Goal: Task Accomplishment & Management: Use online tool/utility

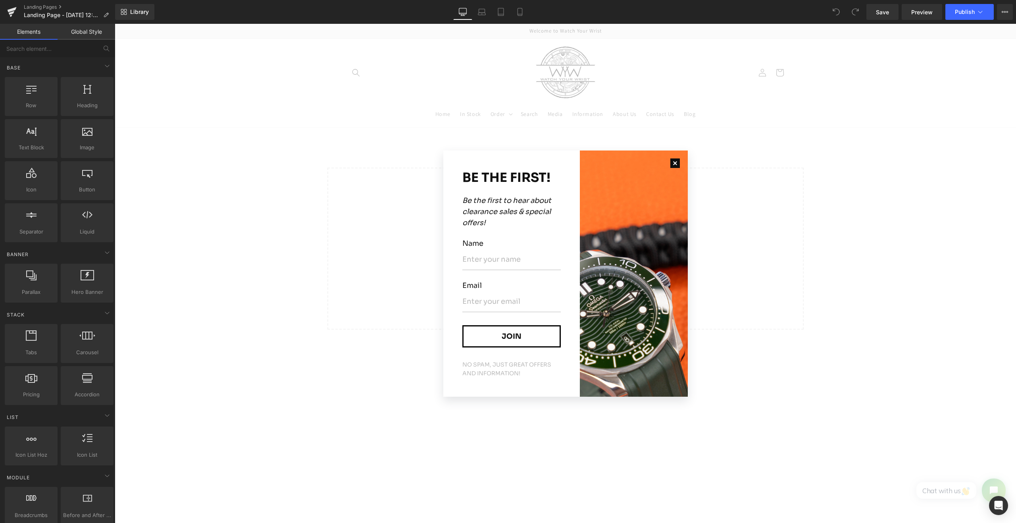
click at [669, 162] on button "button" at bounding box center [674, 162] width 25 height 25
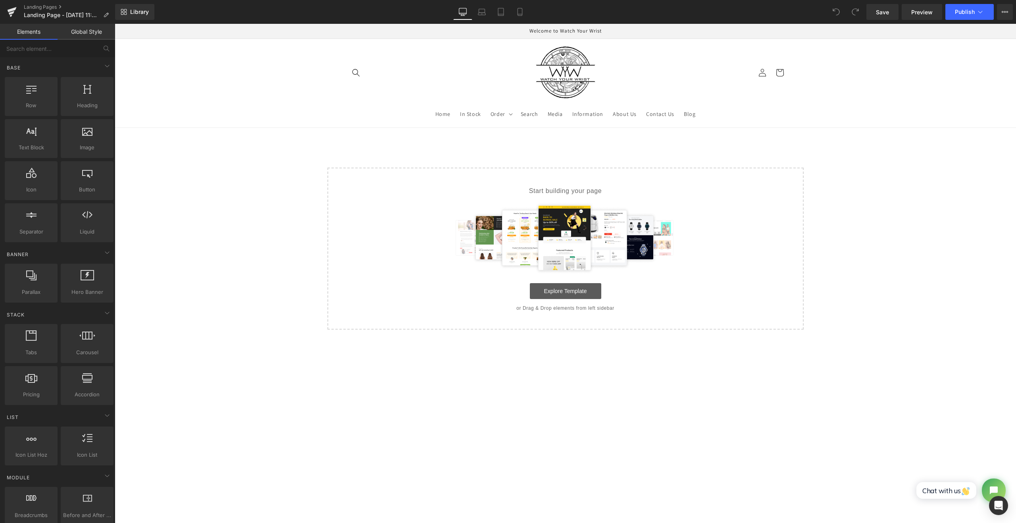
click at [580, 289] on link "Explore Template" at bounding box center [565, 291] width 71 height 16
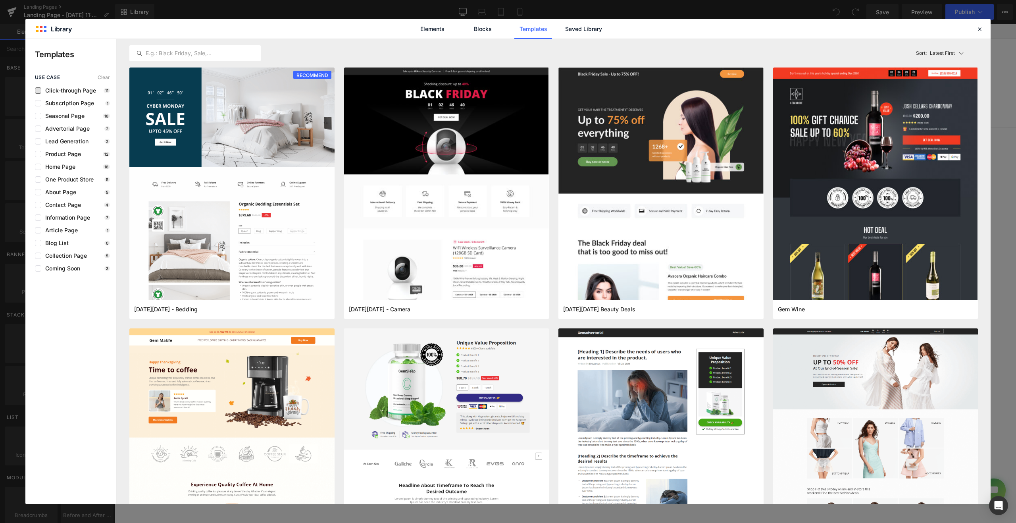
click at [67, 92] on span "Click-through Page" at bounding box center [68, 90] width 55 height 6
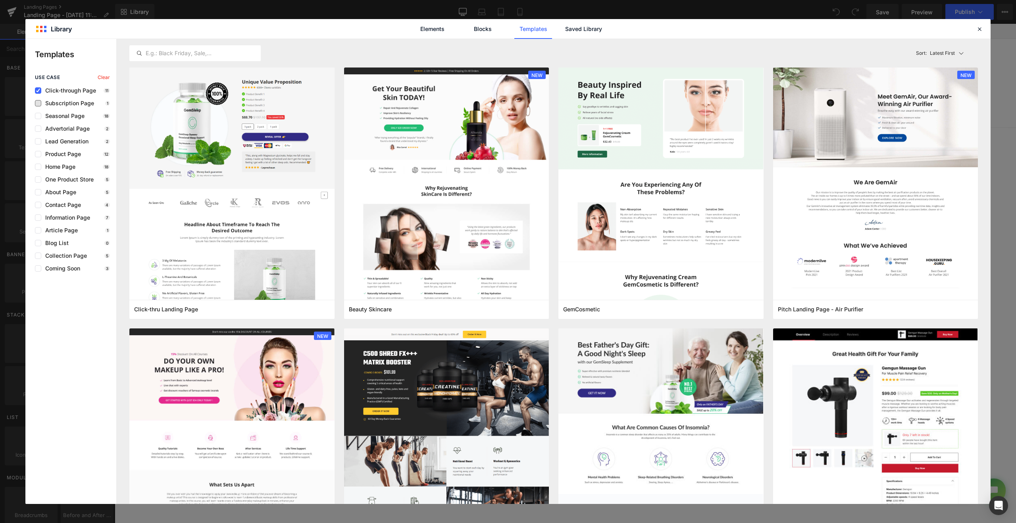
click at [67, 102] on span "Subscription Page" at bounding box center [67, 103] width 53 height 6
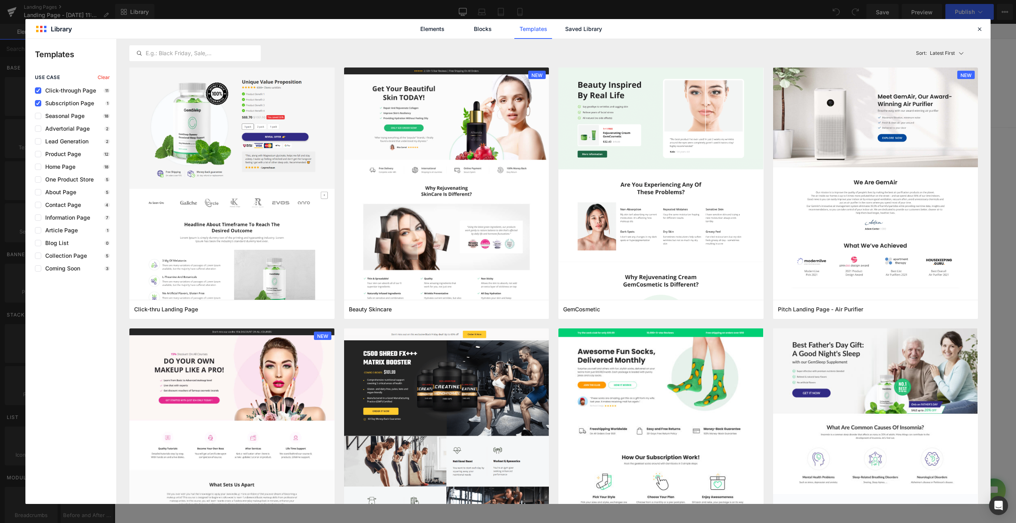
click at [63, 88] on span "Click-through Page" at bounding box center [68, 90] width 55 height 6
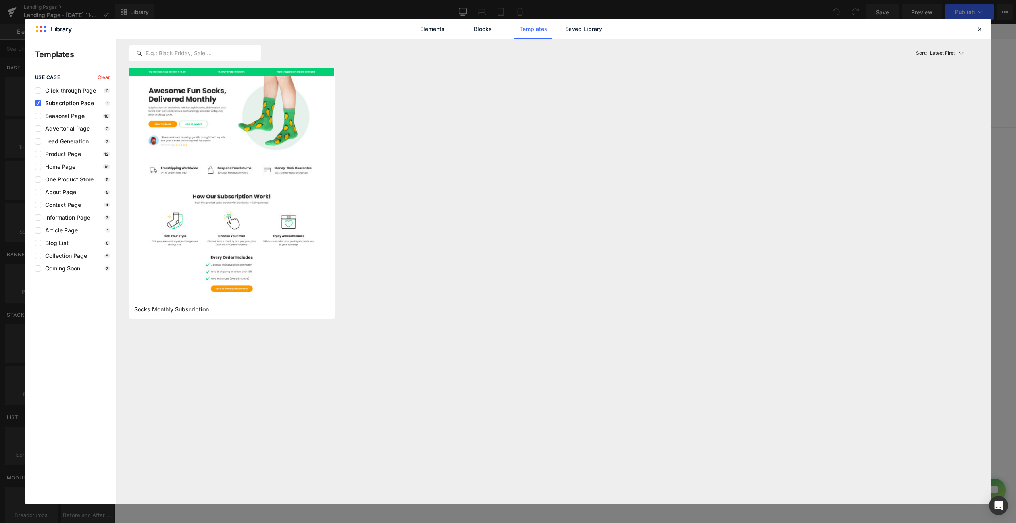
click at [67, 103] on span "Subscription Page" at bounding box center [67, 103] width 53 height 6
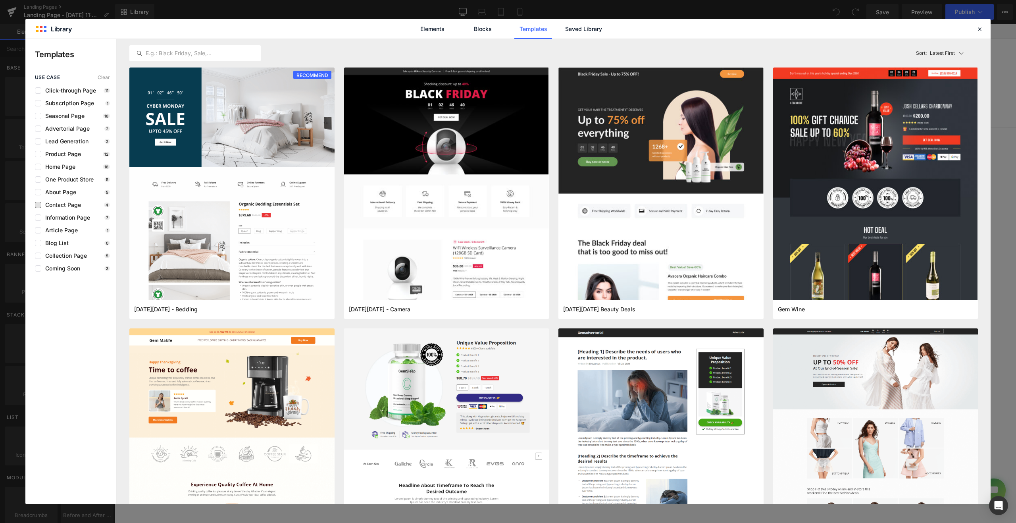
click at [52, 206] on span "Contact Page" at bounding box center [61, 205] width 40 height 6
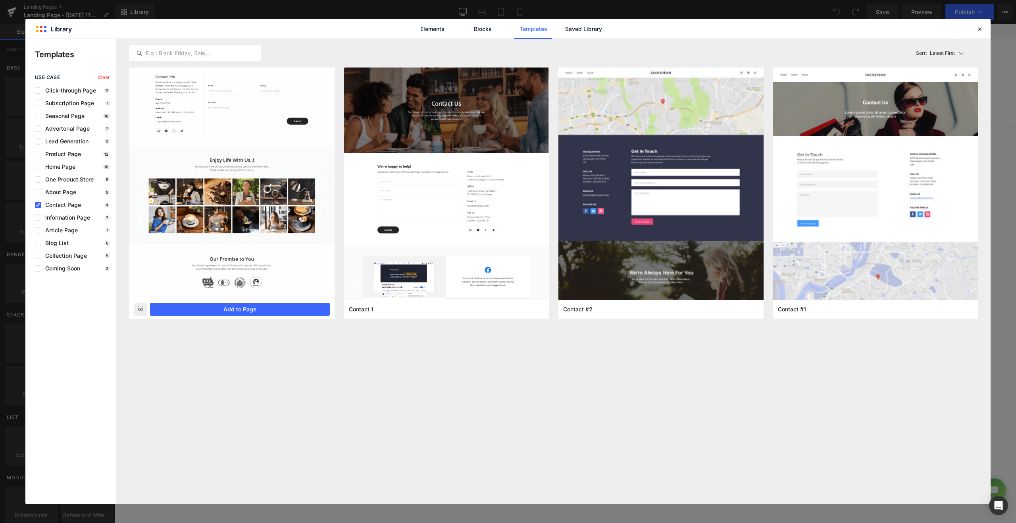
click at [269, 190] on img at bounding box center [231, 154] width 205 height 290
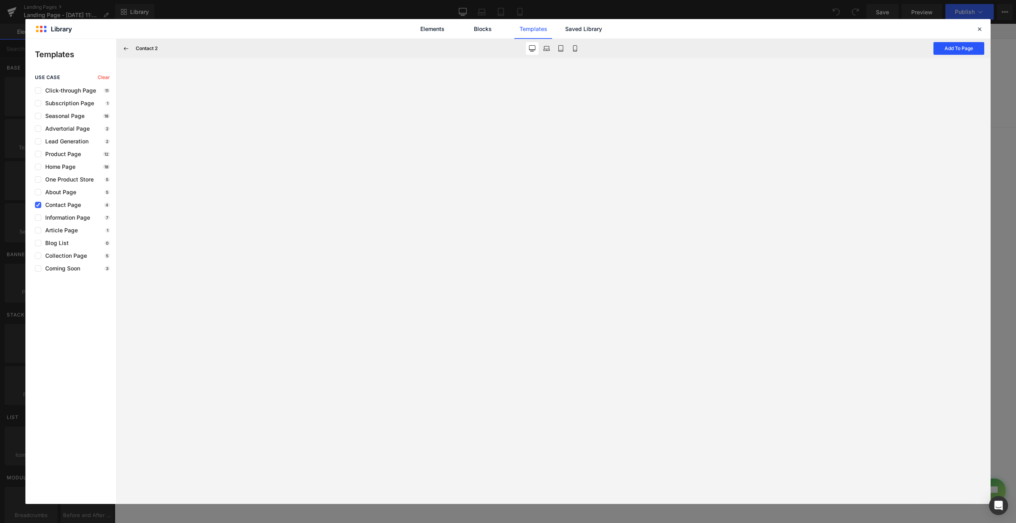
click at [948, 52] on button "Add To Page" at bounding box center [958, 48] width 51 height 13
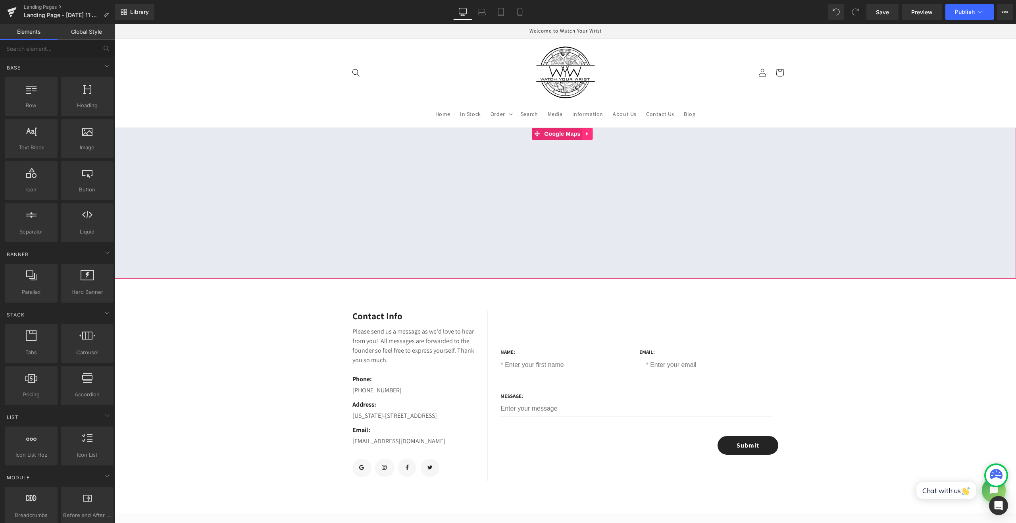
click at [588, 138] on link at bounding box center [587, 134] width 10 height 12
click at [596, 135] on link at bounding box center [593, 134] width 10 height 12
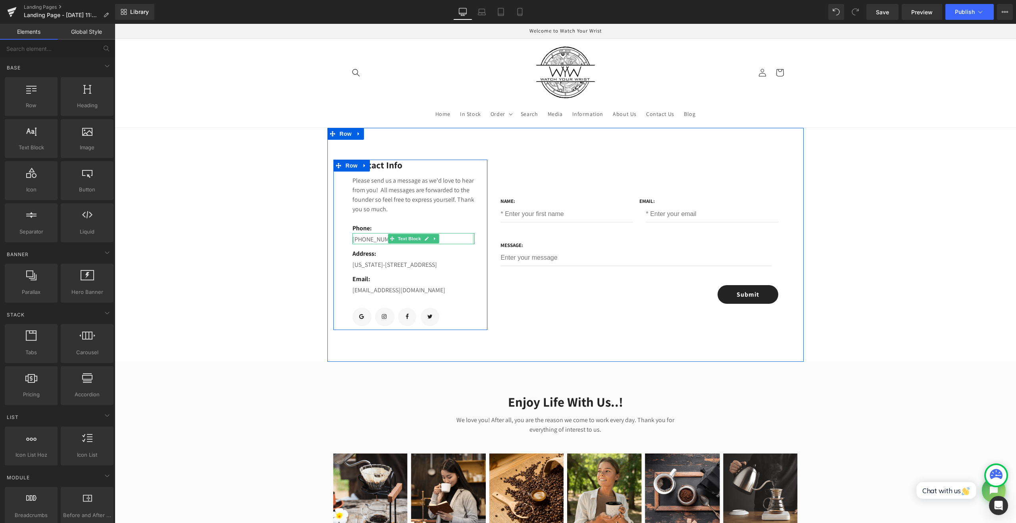
click at [473, 240] on div at bounding box center [474, 238] width 2 height 11
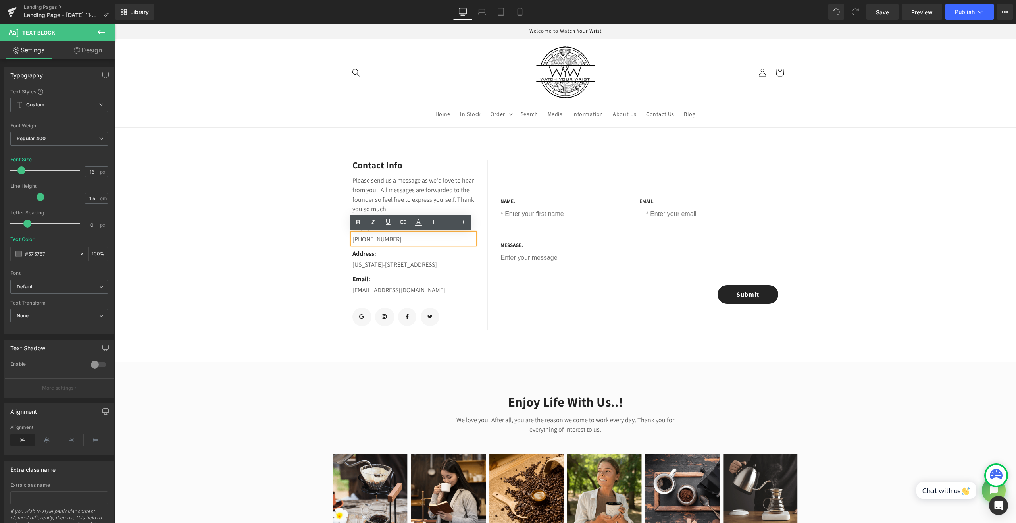
click at [438, 153] on div "Contact Info Text Block Please send us a message as we'd love to hear from you!…" at bounding box center [565, 245] width 476 height 234
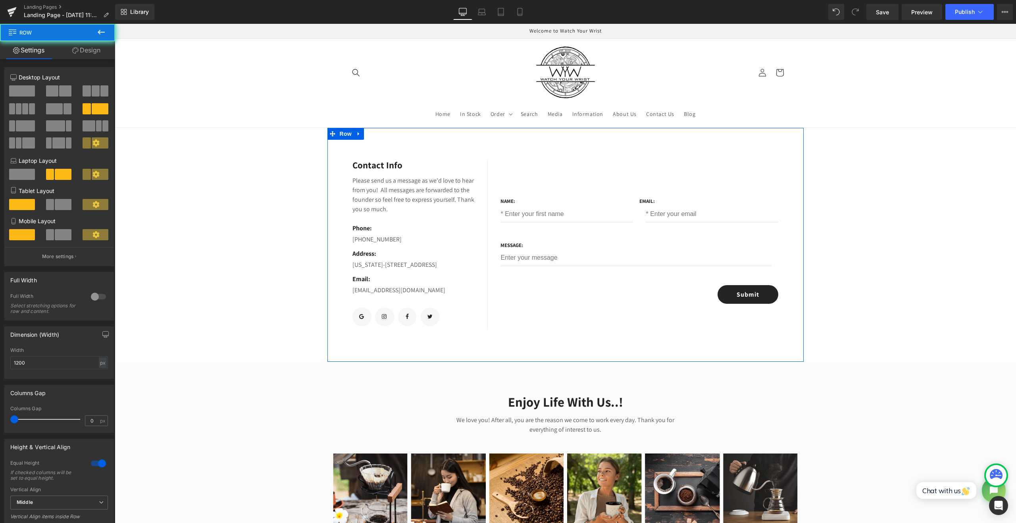
click at [391, 143] on div "Contact Info Text Block Please send us a message as we'd love to hear from you!…" at bounding box center [565, 245] width 476 height 234
click at [397, 137] on div "Contact Info Text Block Please send us a message as we'd love to hear from you!…" at bounding box center [565, 245] width 476 height 234
click at [343, 137] on span "Row" at bounding box center [346, 134] width 16 height 12
click at [100, 31] on icon at bounding box center [101, 32] width 10 height 10
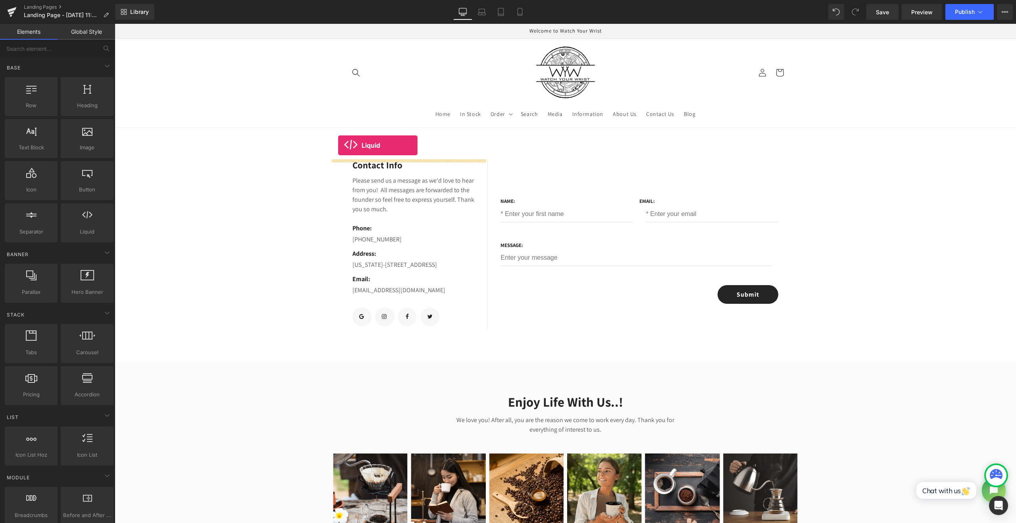
drag, startPoint x: 190, startPoint y: 257, endPoint x: 338, endPoint y: 145, distance: 185.3
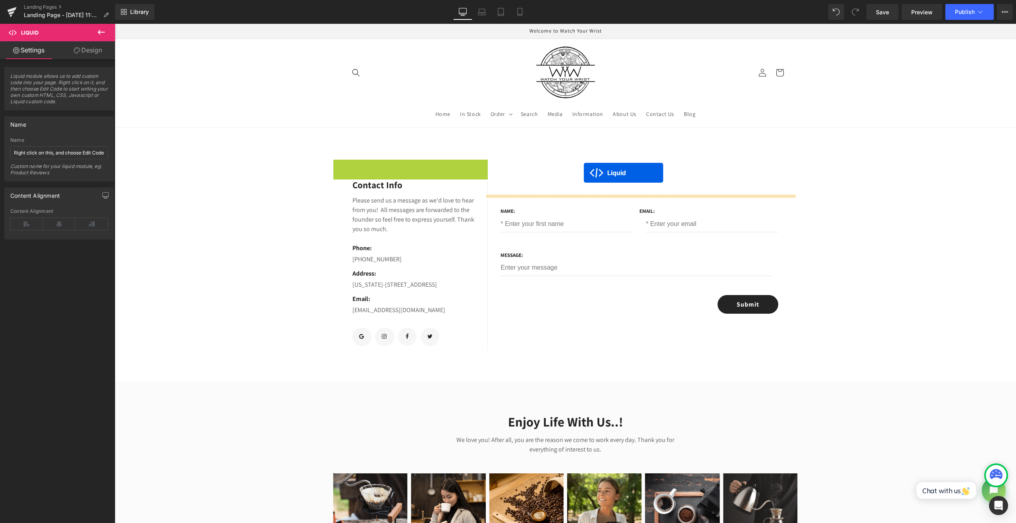
drag, startPoint x: 386, startPoint y: 164, endPoint x: 584, endPoint y: 173, distance: 197.4
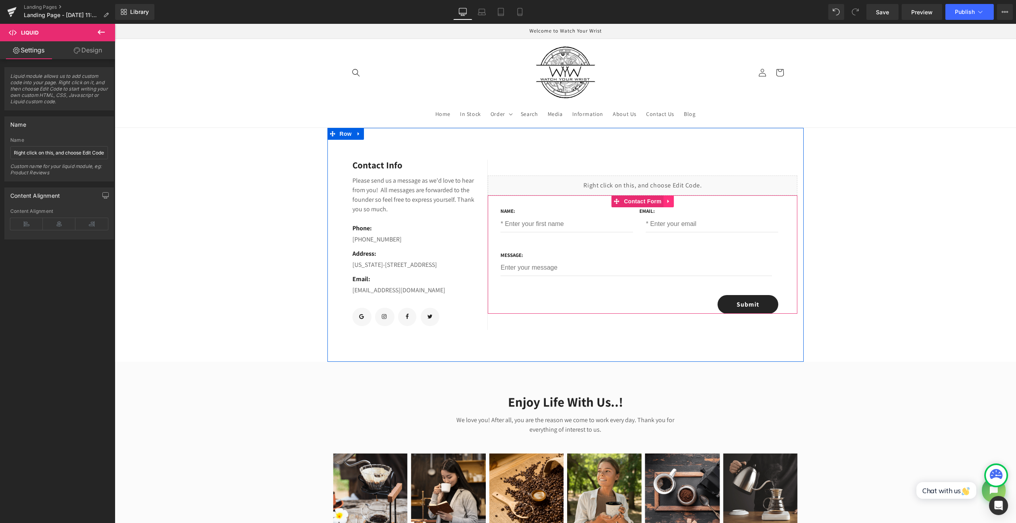
click at [667, 200] on icon at bounding box center [668, 202] width 2 height 4
click at [672, 201] on icon at bounding box center [674, 201] width 6 height 6
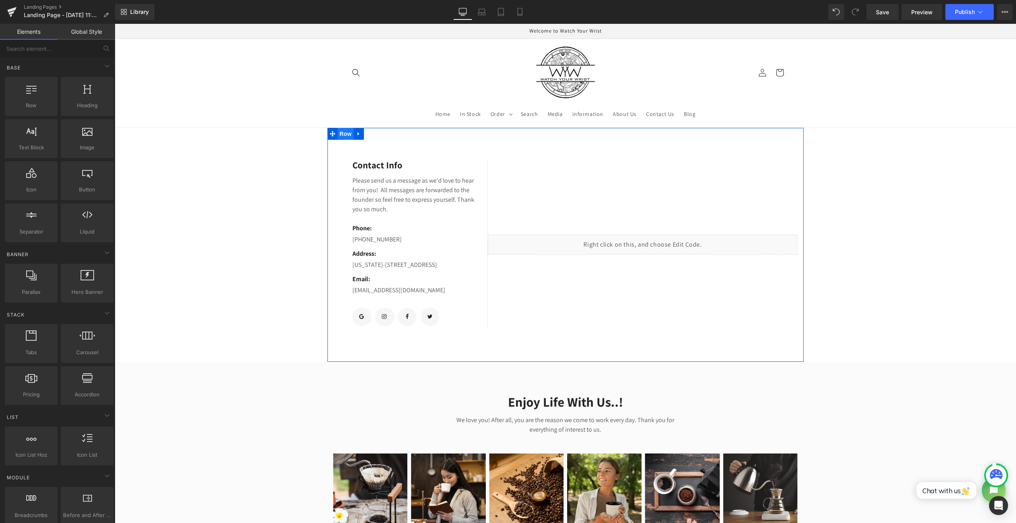
click at [345, 136] on span "Row" at bounding box center [346, 134] width 16 height 12
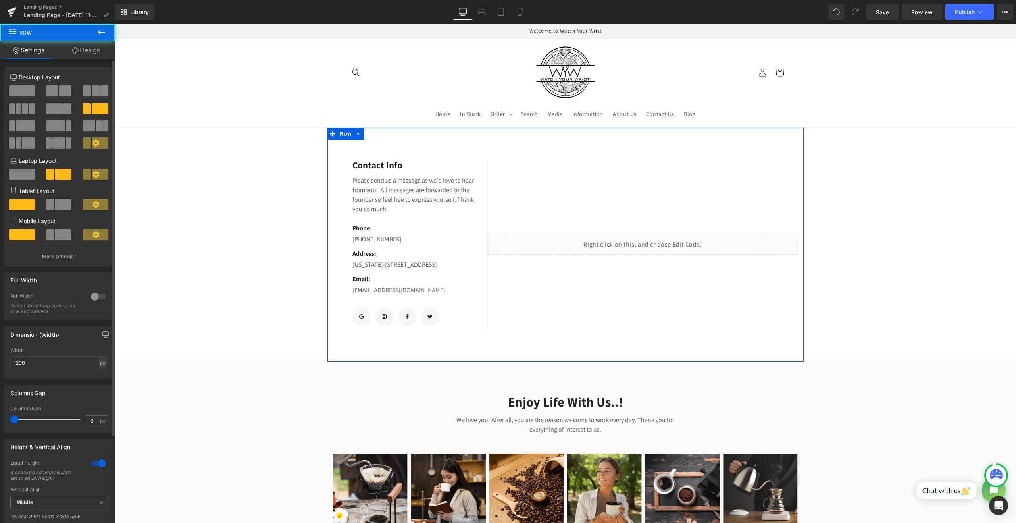
click at [25, 93] on span at bounding box center [22, 90] width 26 height 11
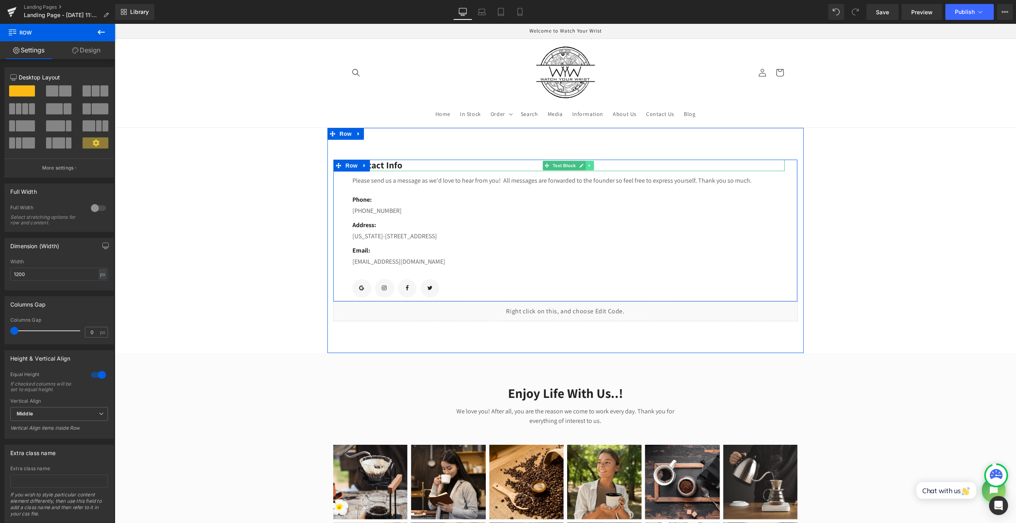
click at [587, 163] on icon at bounding box center [589, 165] width 4 height 5
click at [590, 168] on link at bounding box center [594, 166] width 8 height 10
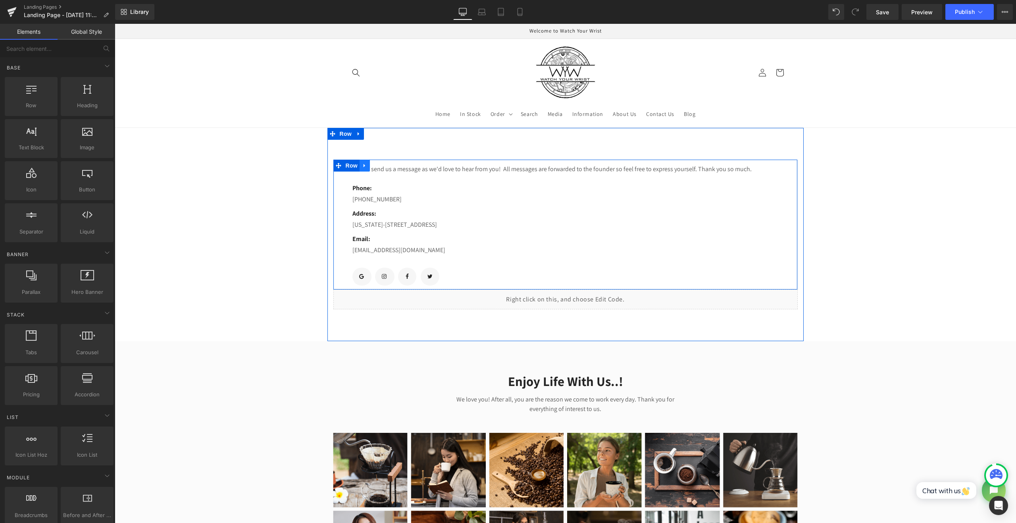
click at [362, 162] on icon at bounding box center [365, 165] width 6 height 6
drag, startPoint x: 385, startPoint y: 163, endPoint x: 383, endPoint y: 167, distance: 4.8
click at [385, 163] on link at bounding box center [385, 166] width 10 height 12
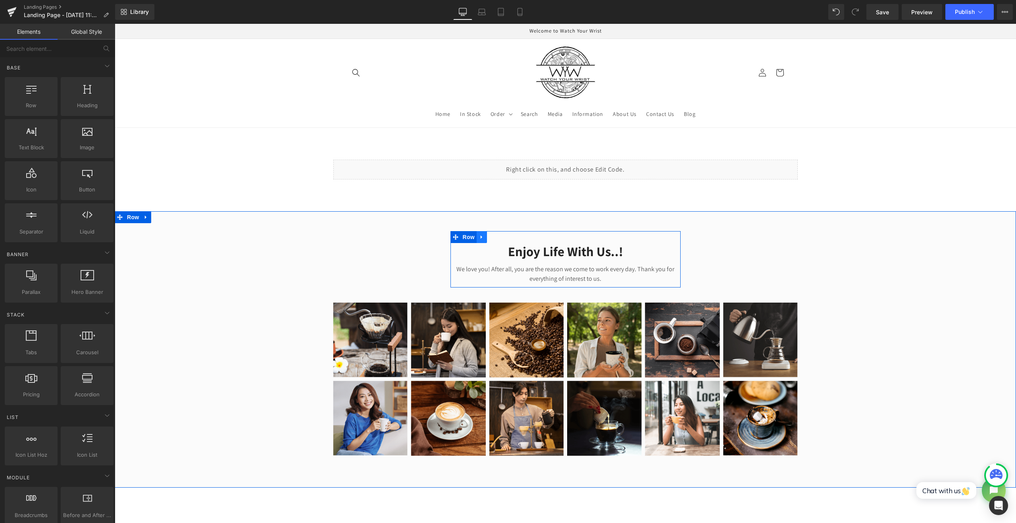
click at [481, 236] on icon at bounding box center [482, 237] width 2 height 4
click at [500, 238] on icon at bounding box center [503, 237] width 6 height 6
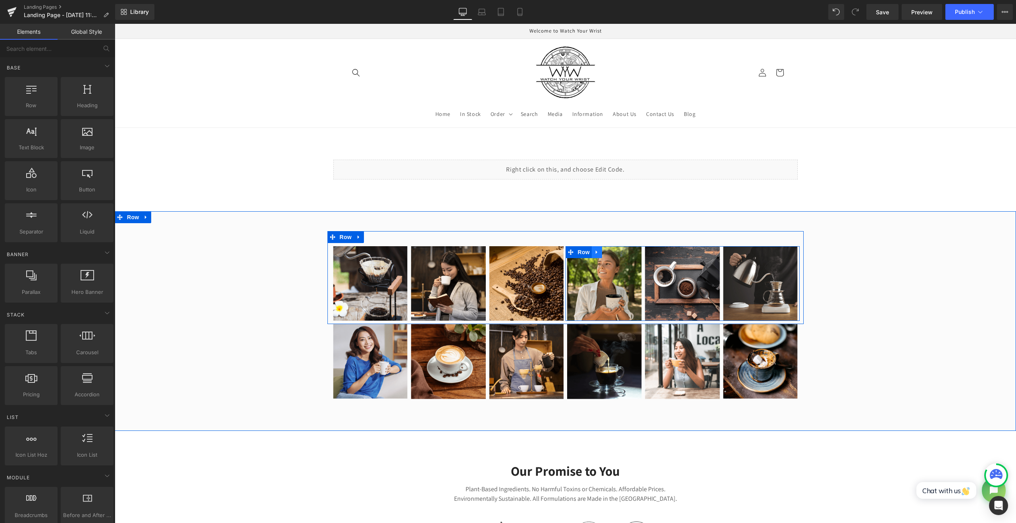
click at [596, 252] on icon at bounding box center [597, 252] width 2 height 4
click at [615, 254] on icon at bounding box center [618, 252] width 6 height 6
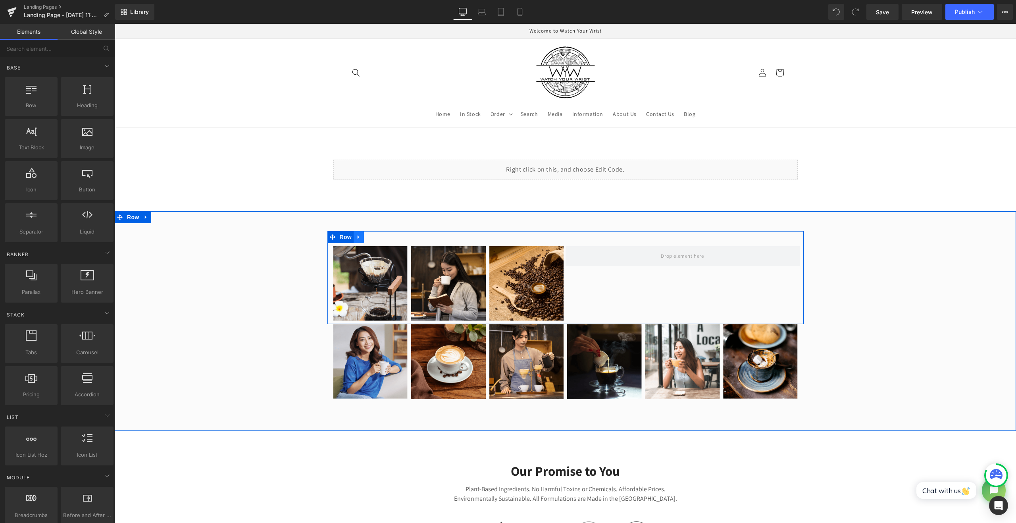
click at [358, 235] on icon at bounding box center [359, 237] width 2 height 4
click at [379, 240] on link at bounding box center [379, 237] width 10 height 12
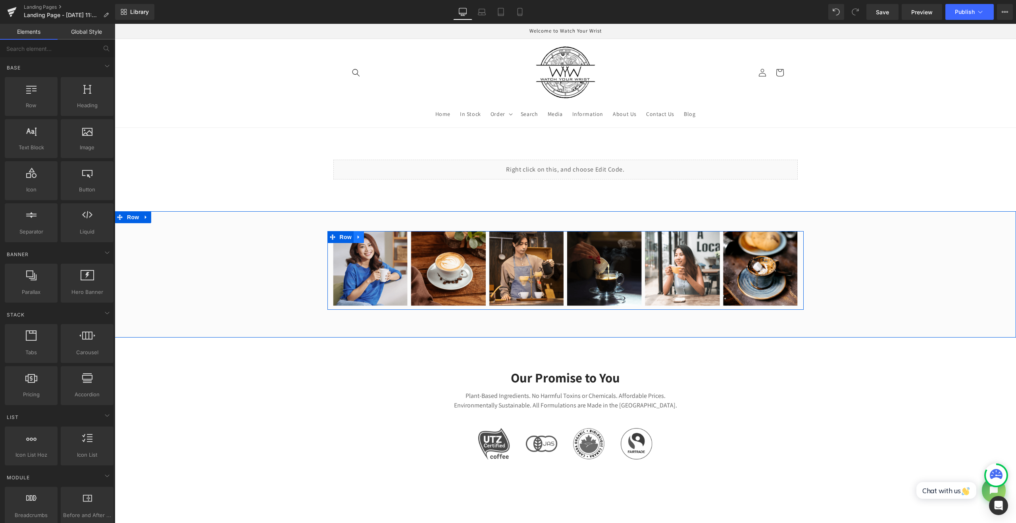
click at [356, 234] on icon at bounding box center [359, 237] width 6 height 6
click at [366, 234] on icon at bounding box center [369, 237] width 6 height 6
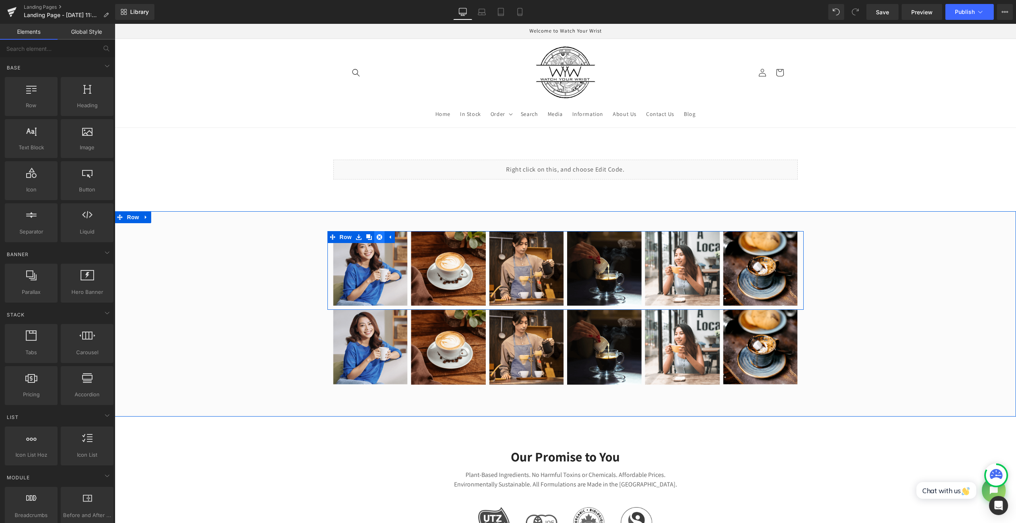
click at [374, 236] on link at bounding box center [379, 237] width 10 height 12
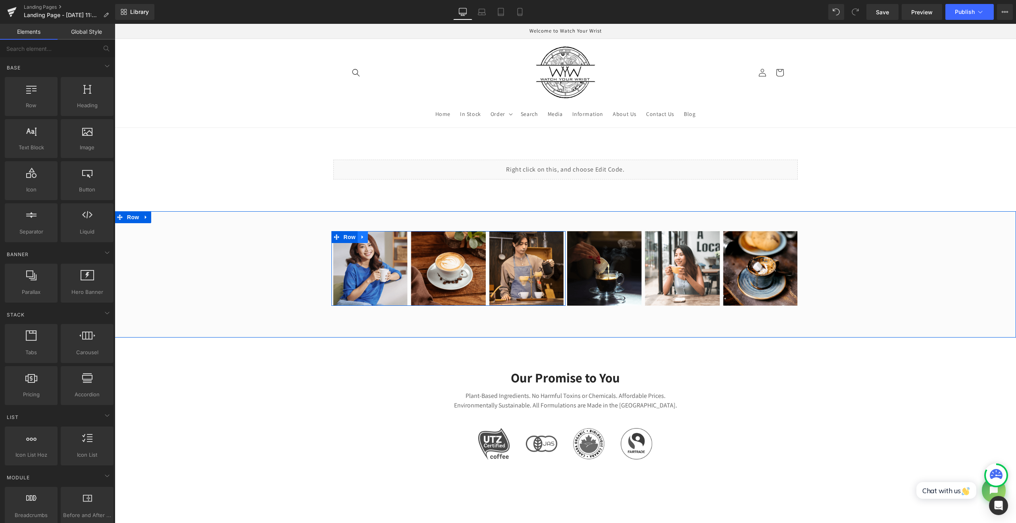
click at [360, 236] on icon at bounding box center [363, 237] width 6 height 6
click at [381, 235] on icon at bounding box center [384, 237] width 6 height 6
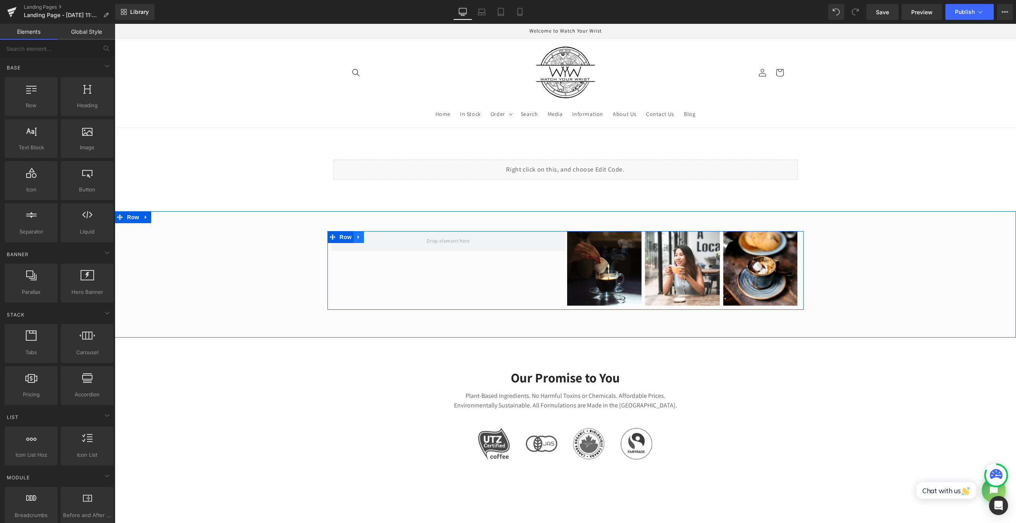
click at [356, 238] on icon at bounding box center [359, 237] width 6 height 6
click at [379, 238] on link at bounding box center [379, 237] width 10 height 12
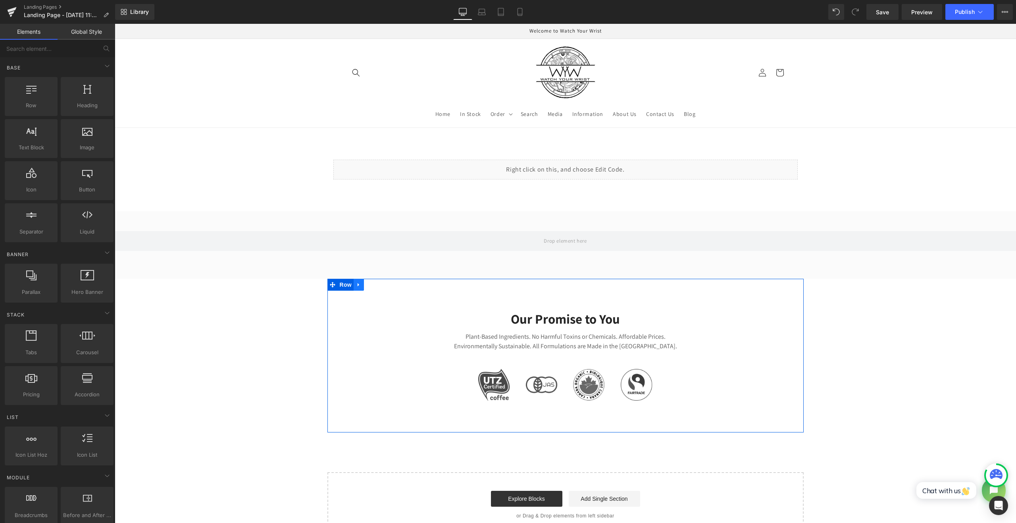
click at [357, 284] on icon at bounding box center [359, 284] width 6 height 6
click at [378, 284] on link at bounding box center [379, 285] width 10 height 12
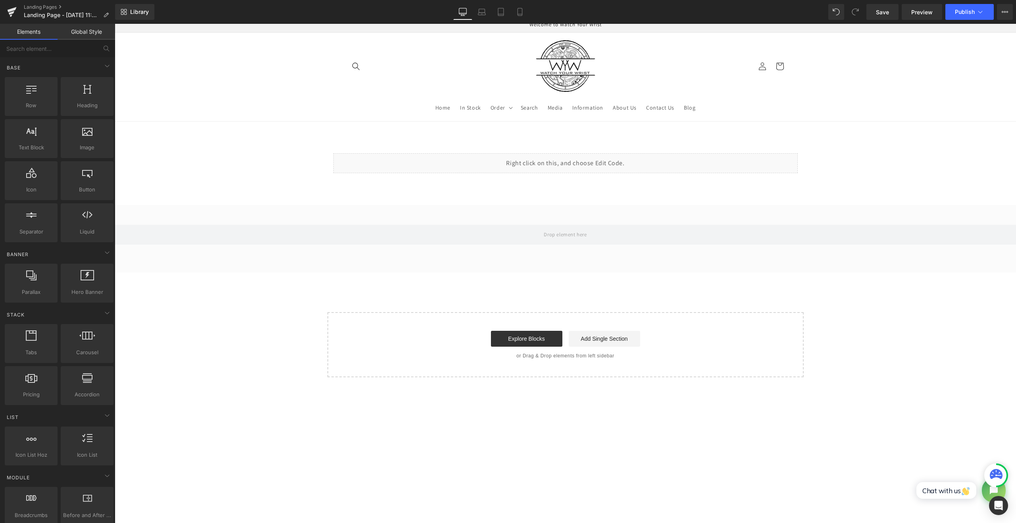
scroll to position [198, 0]
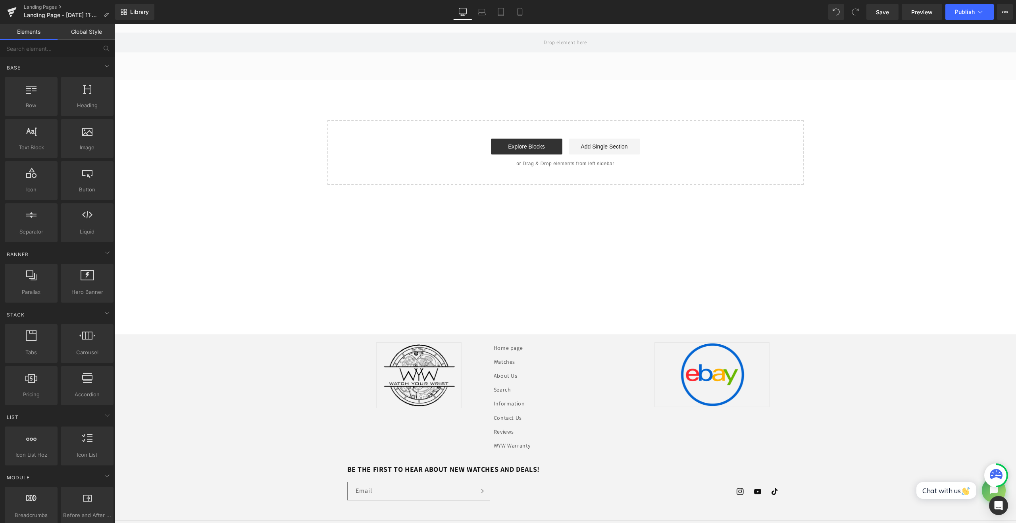
click at [466, 290] on main "Liquid Row Row Select your layout" at bounding box center [565, 131] width 901 height 405
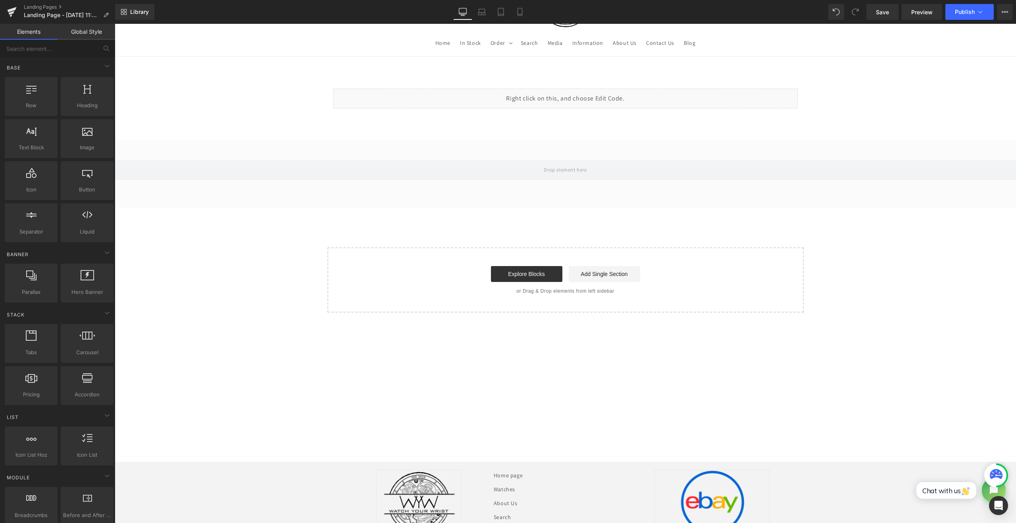
scroll to position [0, 0]
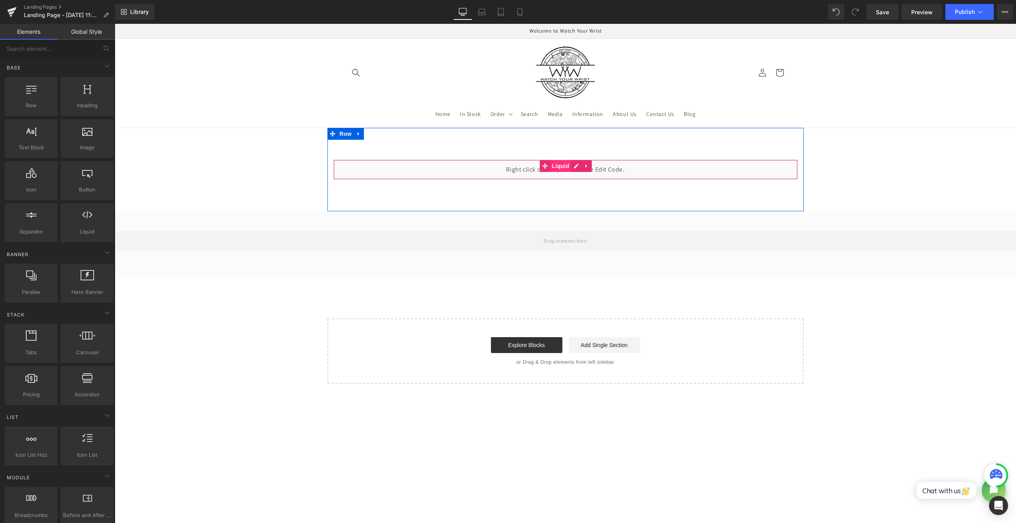
click at [562, 167] on span "Liquid" at bounding box center [560, 166] width 21 height 12
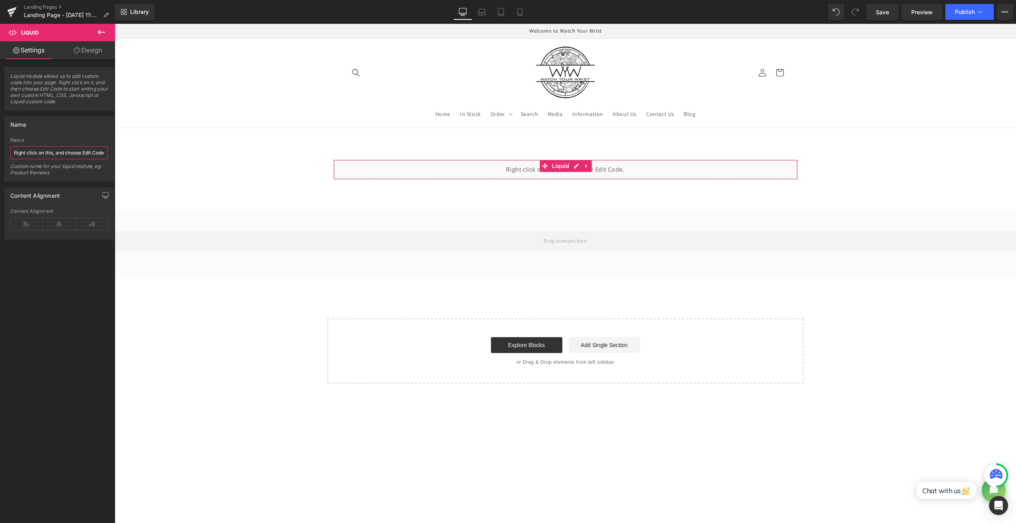
click at [66, 149] on input "Right click on this, and choose Edit Code." at bounding box center [59, 152] width 98 height 13
drag, startPoint x: 106, startPoint y: 56, endPoint x: 96, endPoint y: 56, distance: 10.3
click at [106, 56] on link "Design" at bounding box center [88, 50] width 58 height 18
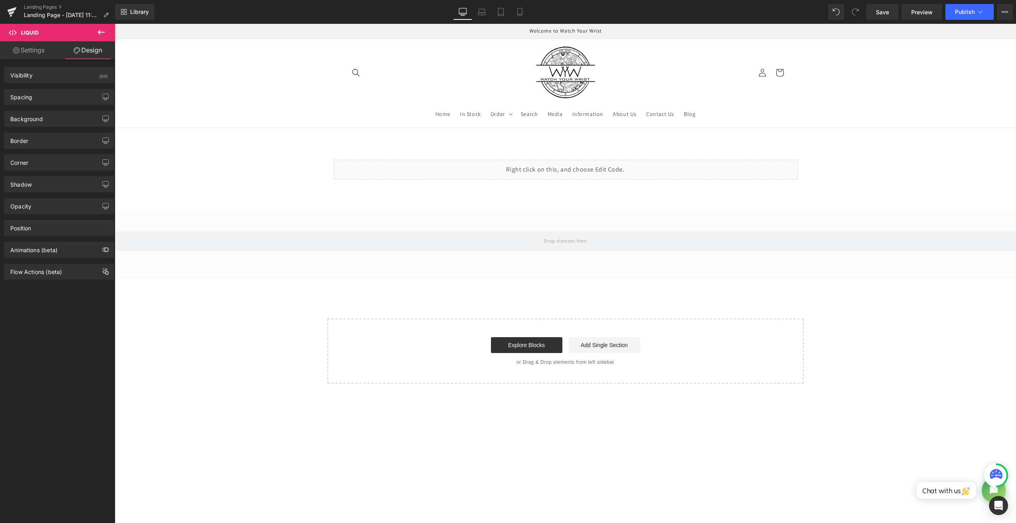
click at [33, 46] on link "Settings" at bounding box center [29, 50] width 58 height 18
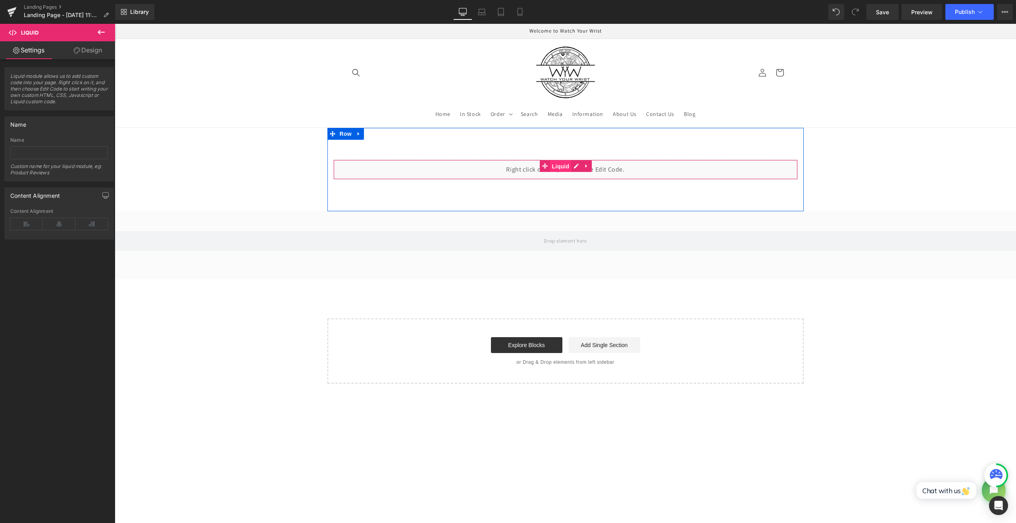
click at [552, 161] on span "Liquid" at bounding box center [560, 166] width 21 height 12
click at [584, 163] on icon at bounding box center [587, 166] width 6 height 6
click at [559, 166] on div "Liquid" at bounding box center [565, 170] width 464 height 20
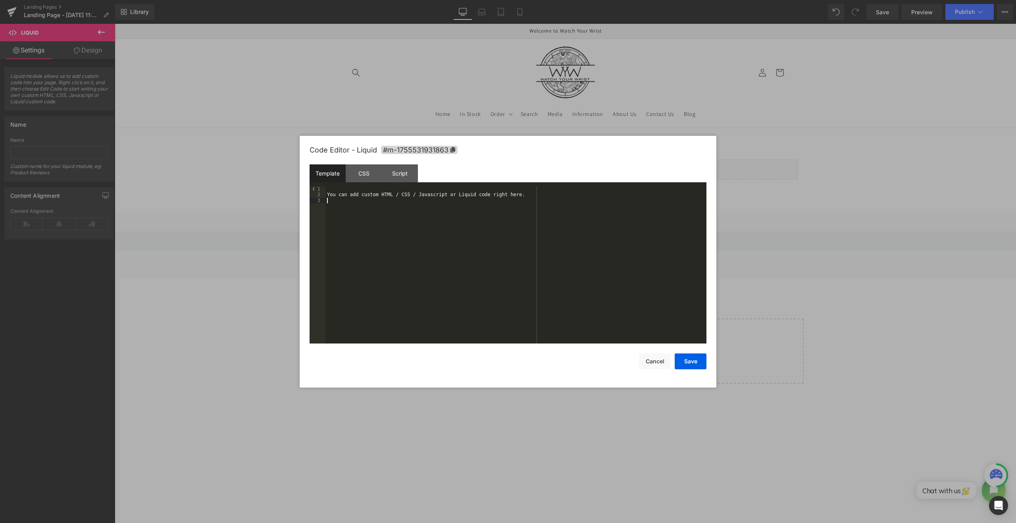
click at [496, 225] on div "You can add custom HTML / CSS / Javascript or Liquid code right here." at bounding box center [515, 270] width 381 height 169
click at [699, 361] on button "Save" at bounding box center [691, 361] width 32 height 16
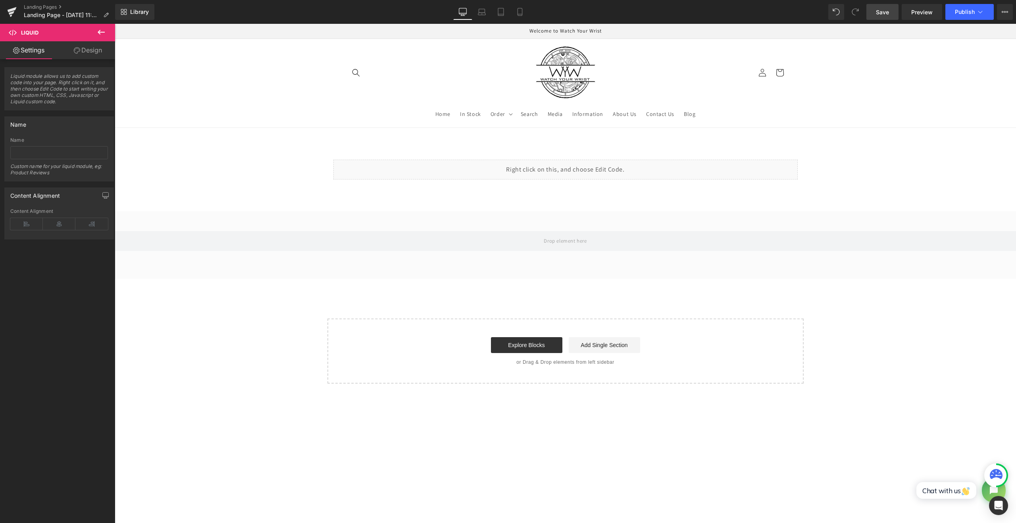
click at [882, 15] on span "Save" at bounding box center [882, 12] width 13 height 8
click at [923, 11] on span "Preview" at bounding box center [921, 12] width 21 height 8
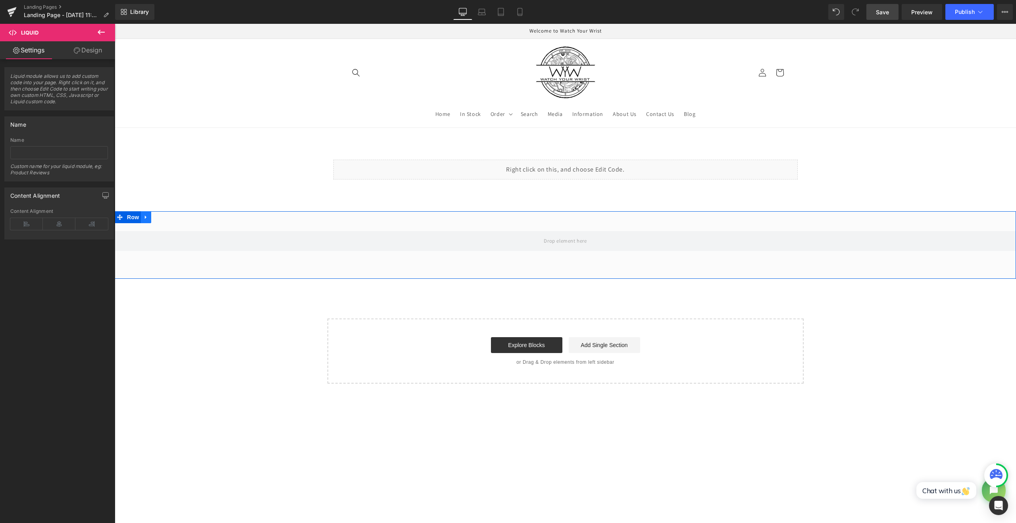
click at [145, 221] on link at bounding box center [146, 217] width 10 height 12
click at [164, 218] on icon at bounding box center [167, 217] width 6 height 6
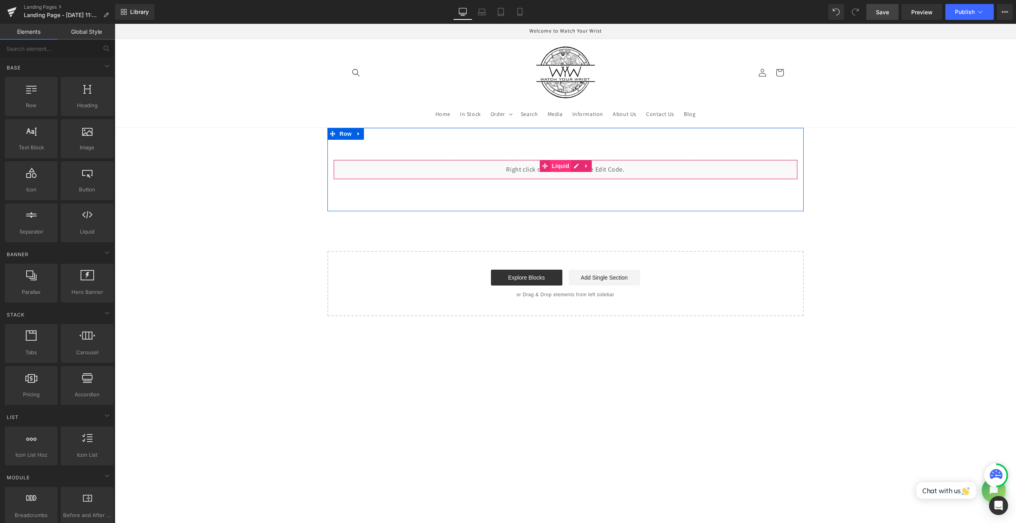
click at [558, 163] on span "Liquid" at bounding box center [560, 166] width 21 height 12
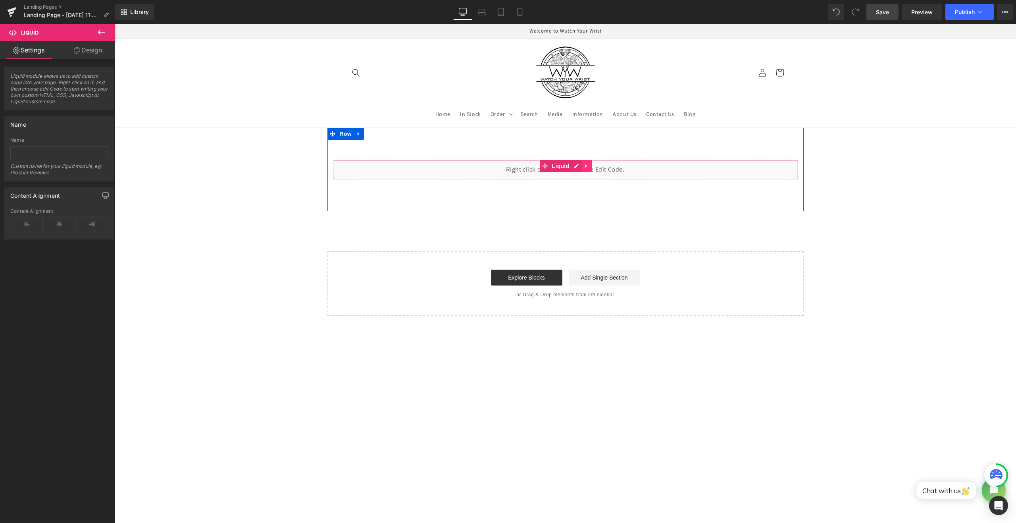
click at [584, 163] on icon at bounding box center [587, 166] width 6 height 6
click at [560, 167] on div "Liquid" at bounding box center [565, 170] width 464 height 20
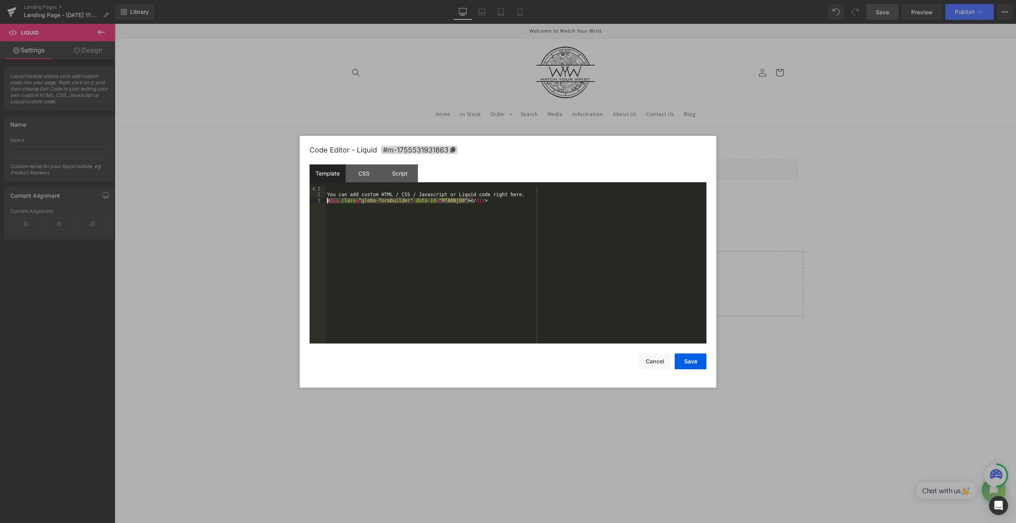
drag, startPoint x: 483, startPoint y: 202, endPoint x: 283, endPoint y: 200, distance: 200.8
click at [283, 200] on body "Liquid You are previewing how the will restyle your page. You can not edit Elem…" at bounding box center [508, 261] width 1016 height 523
click at [683, 368] on button "Save" at bounding box center [691, 361] width 32 height 16
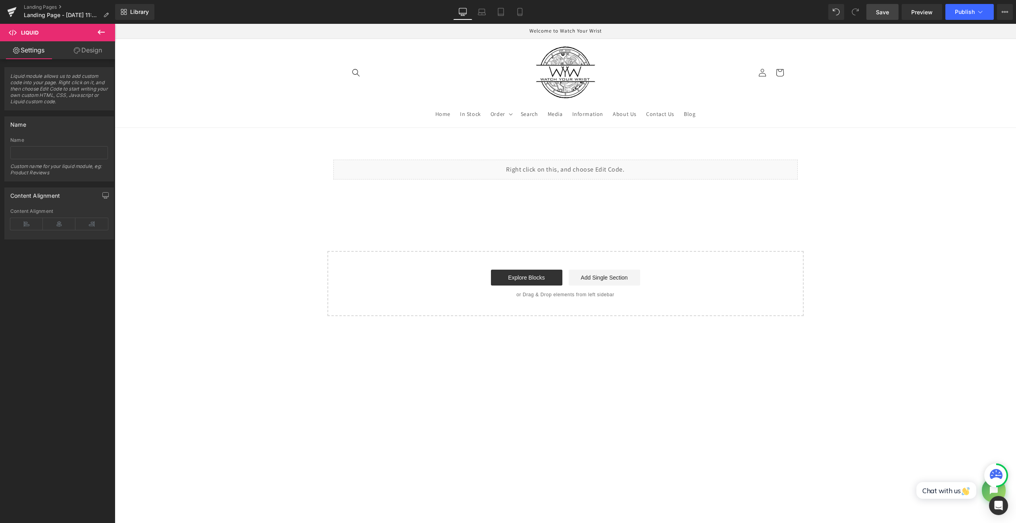
click at [885, 12] on span "Save" at bounding box center [882, 12] width 13 height 8
click at [573, 166] on div "Liquid" at bounding box center [565, 170] width 464 height 20
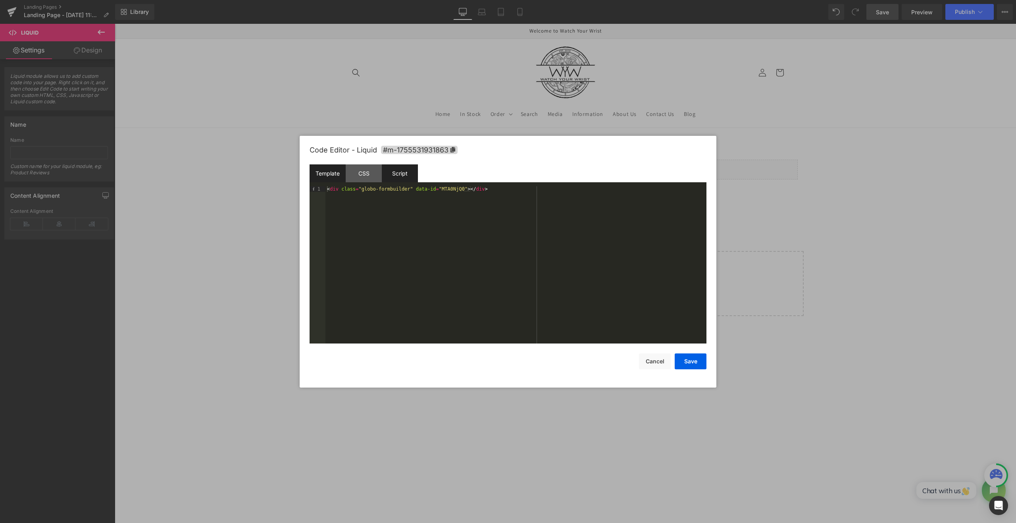
drag, startPoint x: 412, startPoint y: 180, endPoint x: 417, endPoint y: 177, distance: 5.2
click at [414, 178] on div "Script" at bounding box center [400, 173] width 36 height 18
click at [362, 170] on div "CSS" at bounding box center [364, 173] width 36 height 18
click at [331, 169] on div "Template" at bounding box center [327, 173] width 36 height 18
click at [645, 361] on button "Cancel" at bounding box center [655, 361] width 32 height 16
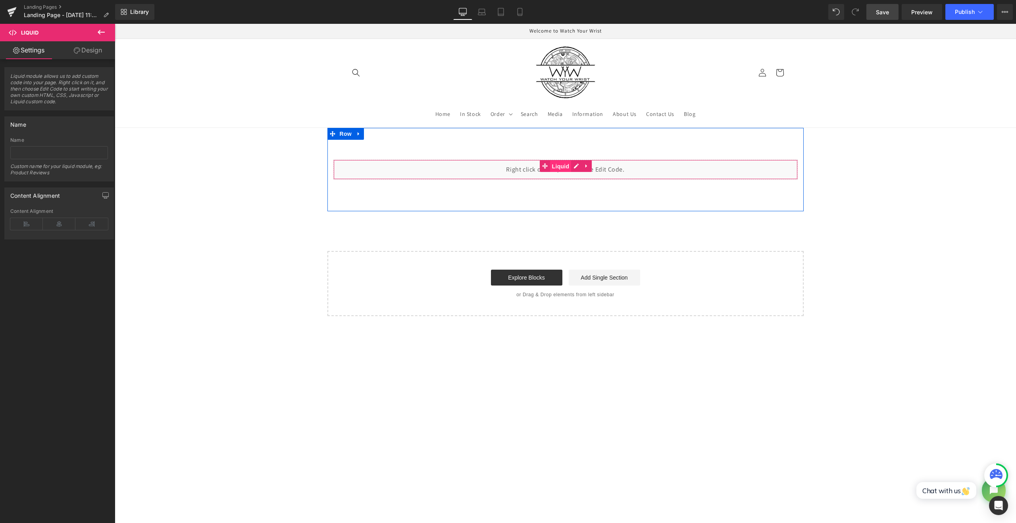
click at [551, 166] on span "Liquid" at bounding box center [560, 166] width 21 height 12
click at [581, 167] on link at bounding box center [586, 166] width 10 height 12
click at [590, 171] on link at bounding box center [591, 166] width 10 height 12
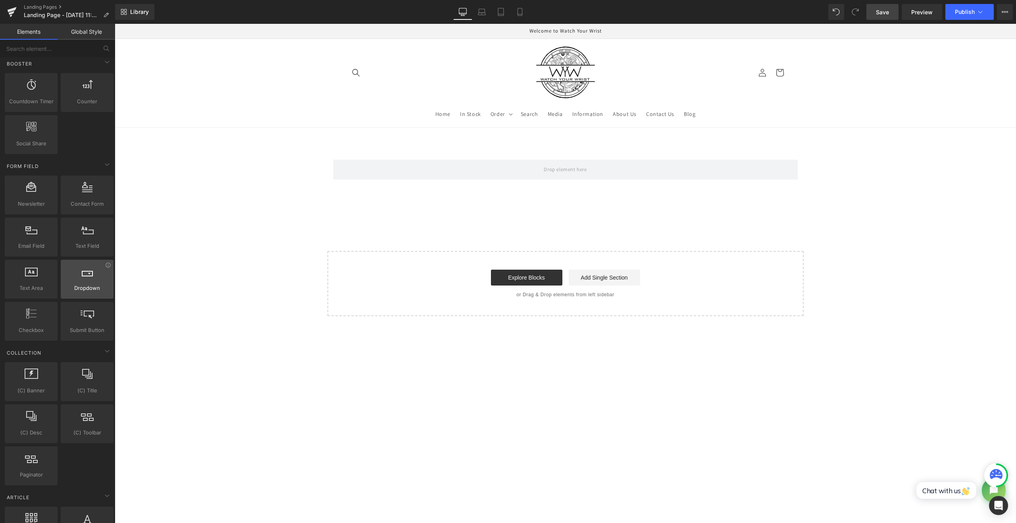
scroll to position [1051, 0]
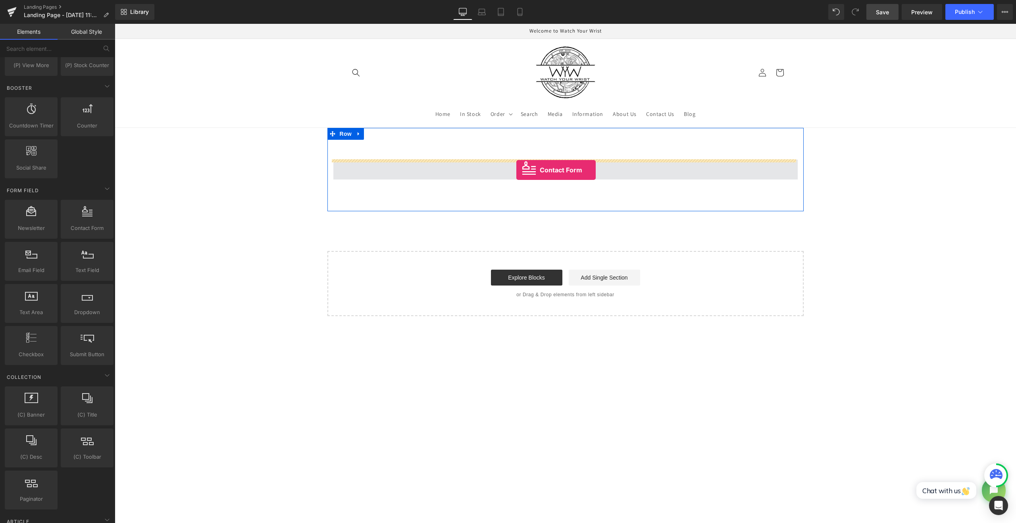
drag, startPoint x: 188, startPoint y: 234, endPoint x: 516, endPoint y: 170, distance: 334.7
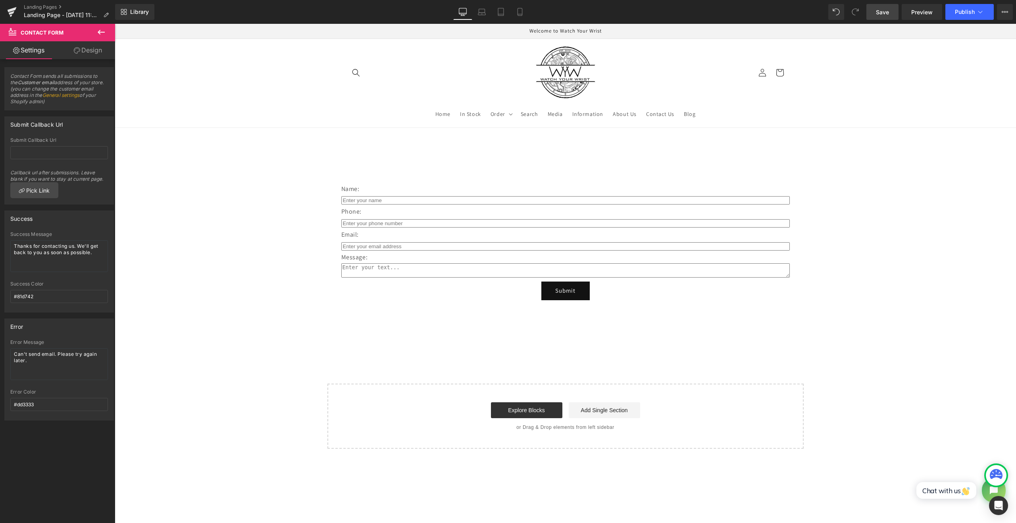
click at [98, 29] on icon at bounding box center [101, 32] width 10 height 10
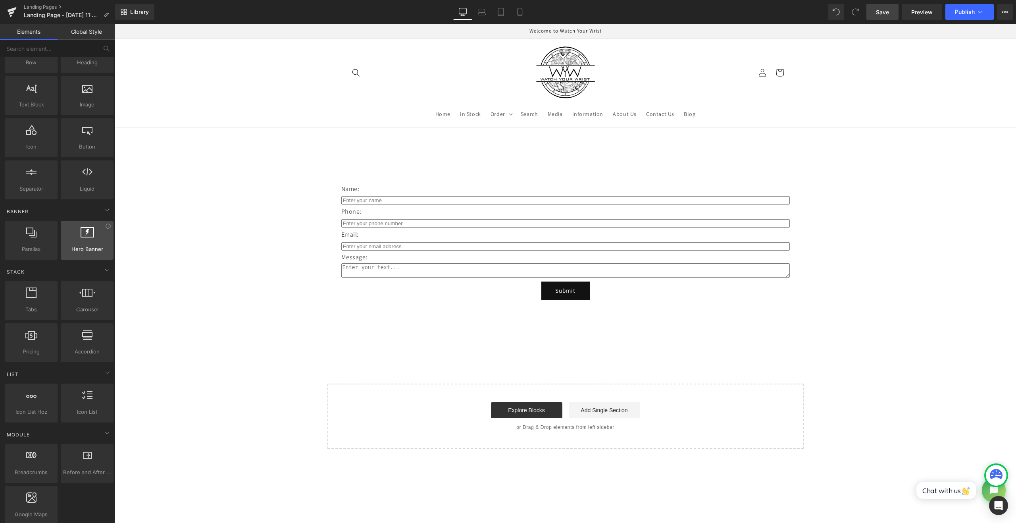
scroll to position [0, 0]
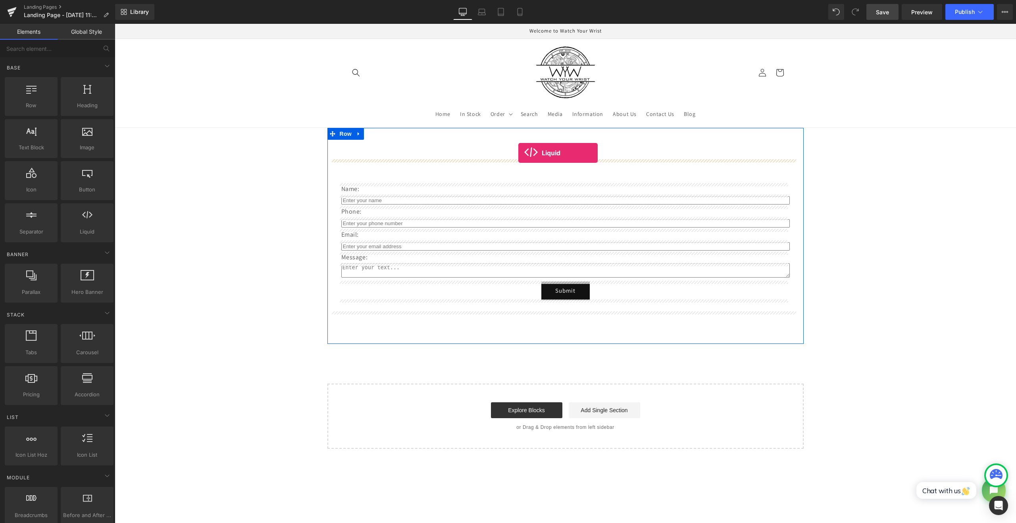
drag, startPoint x: 200, startPoint y: 261, endPoint x: 519, endPoint y: 153, distance: 336.9
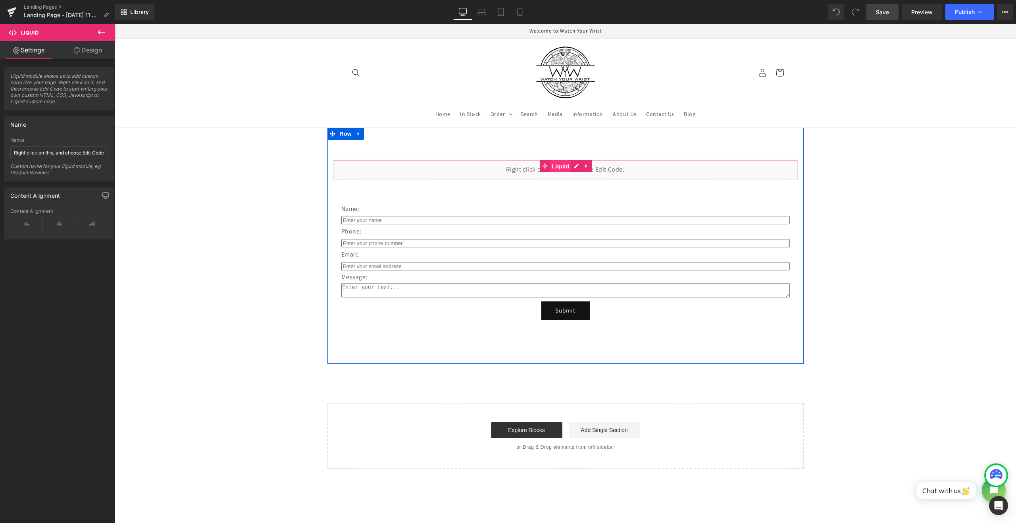
click at [555, 160] on span "Liquid" at bounding box center [560, 166] width 21 height 12
click at [575, 163] on div "Liquid" at bounding box center [565, 170] width 464 height 20
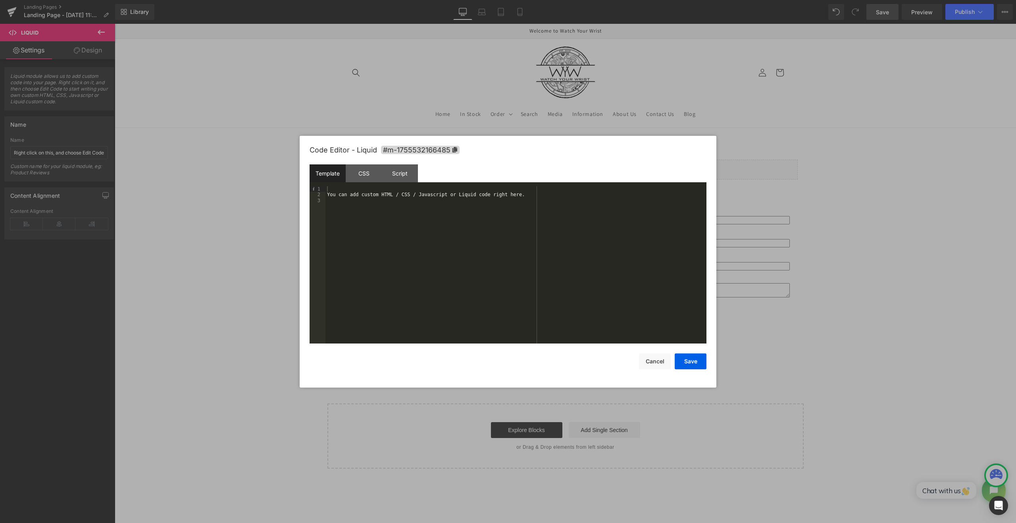
click at [501, 204] on div "You can add custom HTML / CSS / Javascript or Liquid code right here." at bounding box center [515, 270] width 381 height 169
drag, startPoint x: 525, startPoint y: 197, endPoint x: 324, endPoint y: 196, distance: 201.2
click at [324, 196] on pre "1 2 3 You can add custom HTML / CSS / Javascript or Liquid code right here. XXX…" at bounding box center [507, 264] width 397 height 157
click at [690, 363] on button "Save" at bounding box center [691, 361] width 32 height 16
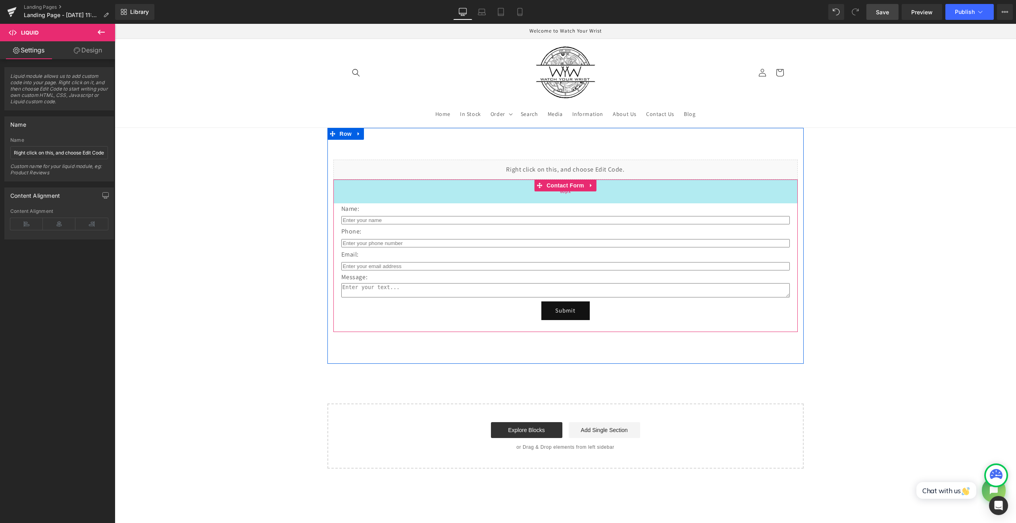
click at [591, 192] on div "60px" at bounding box center [565, 191] width 464 height 24
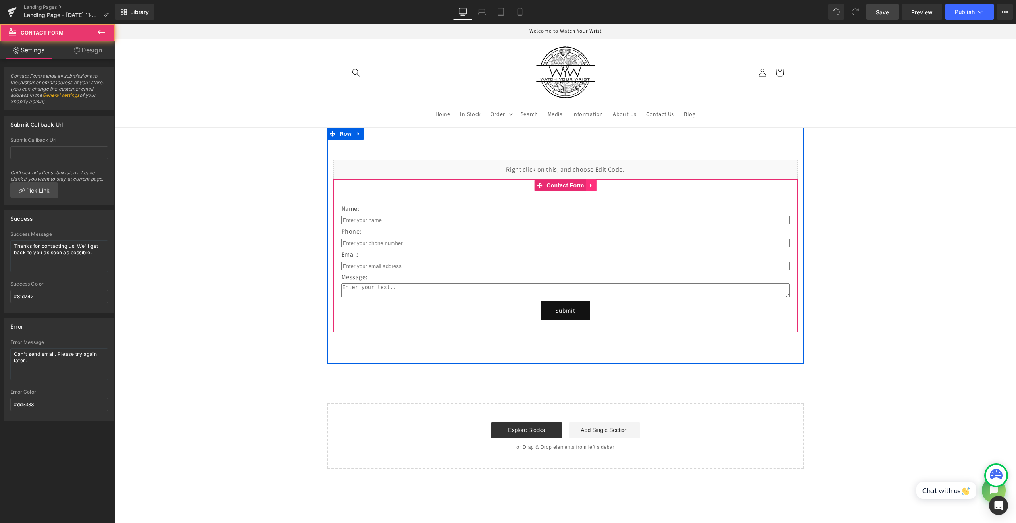
click at [591, 186] on link at bounding box center [591, 185] width 10 height 12
click at [594, 187] on icon at bounding box center [597, 186] width 6 height 6
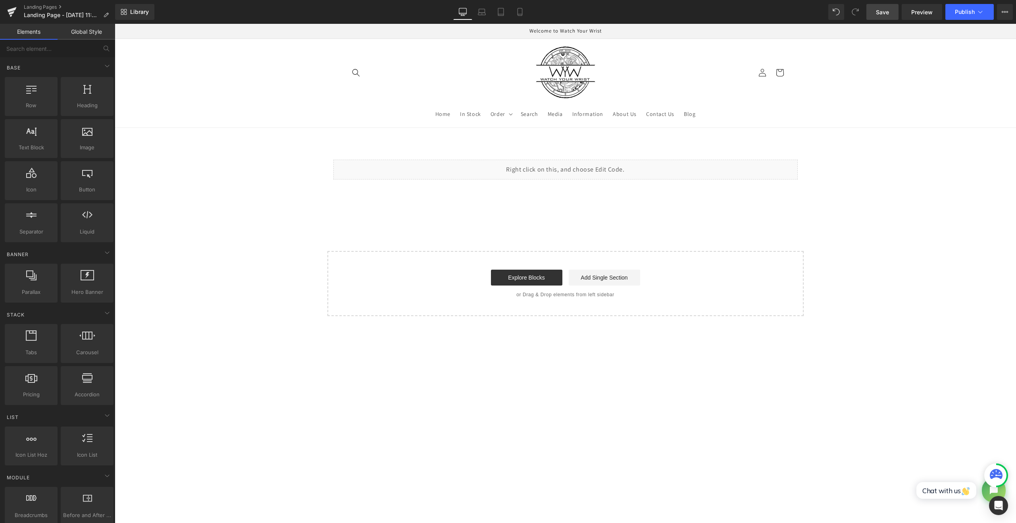
click at [890, 13] on link "Save" at bounding box center [882, 12] width 32 height 16
click at [924, 12] on span "Preview" at bounding box center [921, 12] width 21 height 8
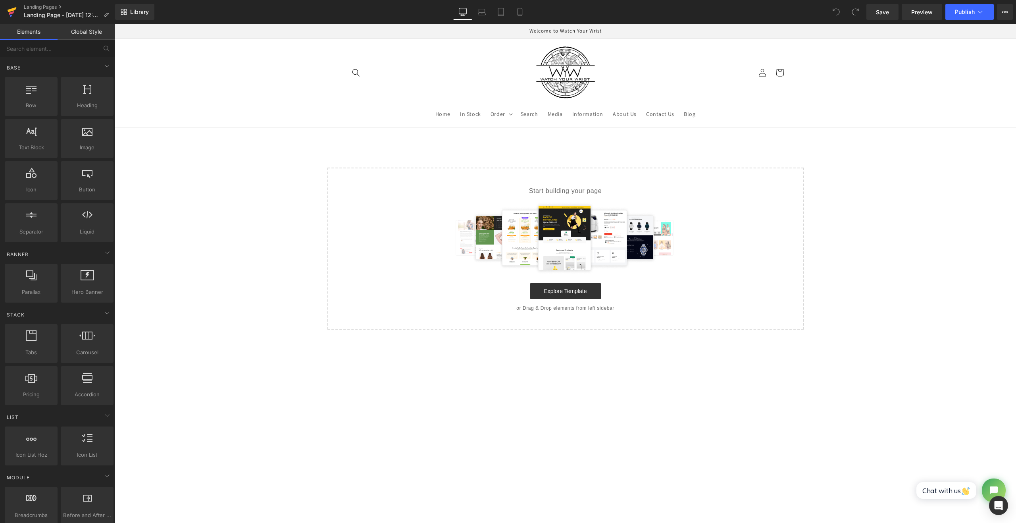
click at [13, 8] on icon at bounding box center [12, 12] width 10 height 20
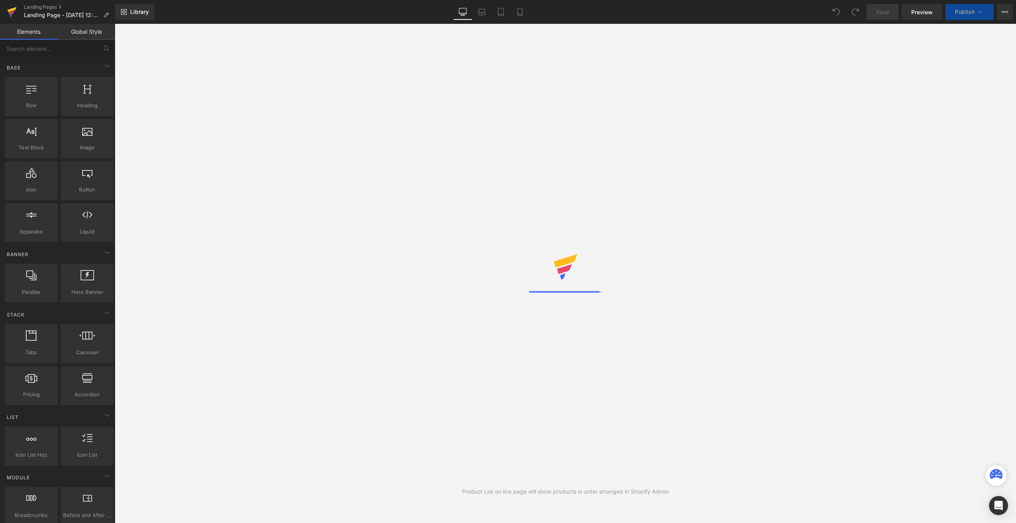
click at [17, 17] on link at bounding box center [12, 12] width 24 height 24
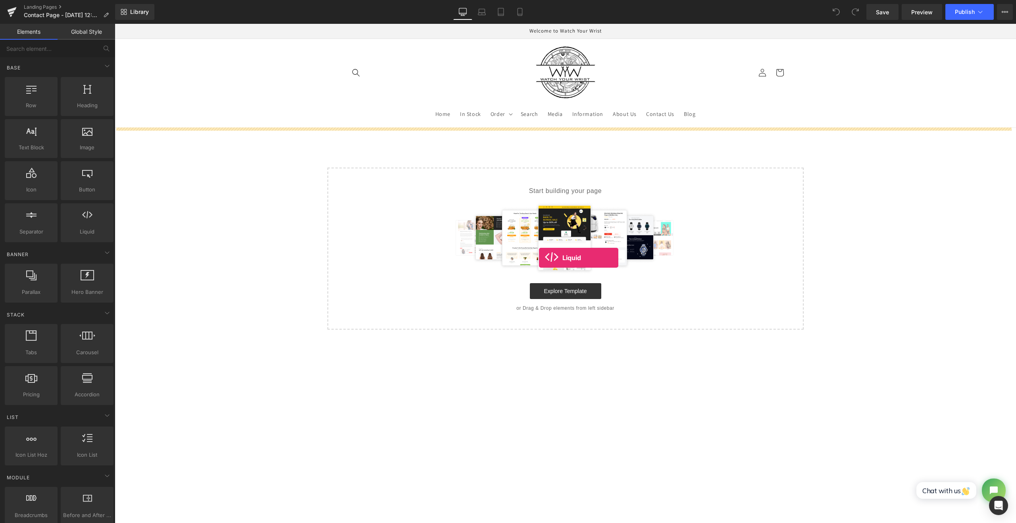
drag, startPoint x: 202, startPoint y: 251, endPoint x: 539, endPoint y: 258, distance: 336.5
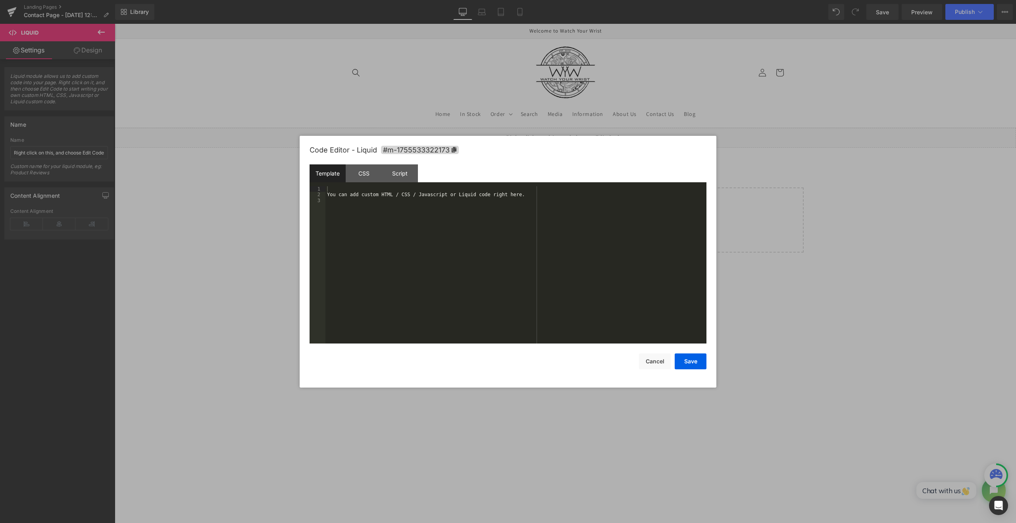
click at [573, 131] on div "Liquid" at bounding box center [565, 138] width 901 height 20
click at [464, 196] on div "You can add custom HTML / CSS / Javascript or Liquid code right here." at bounding box center [515, 270] width 381 height 169
click at [693, 369] on div "Code Editor - Liquid #m-1755533322173 Template CSS Script Data 1 2 < div class …" at bounding box center [507, 262] width 397 height 252
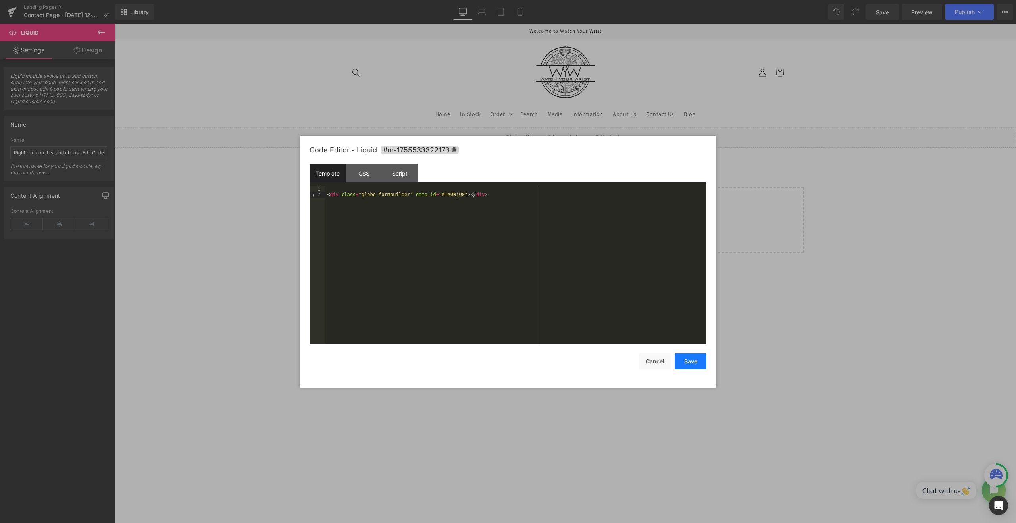
click at [695, 364] on button "Save" at bounding box center [691, 361] width 32 height 16
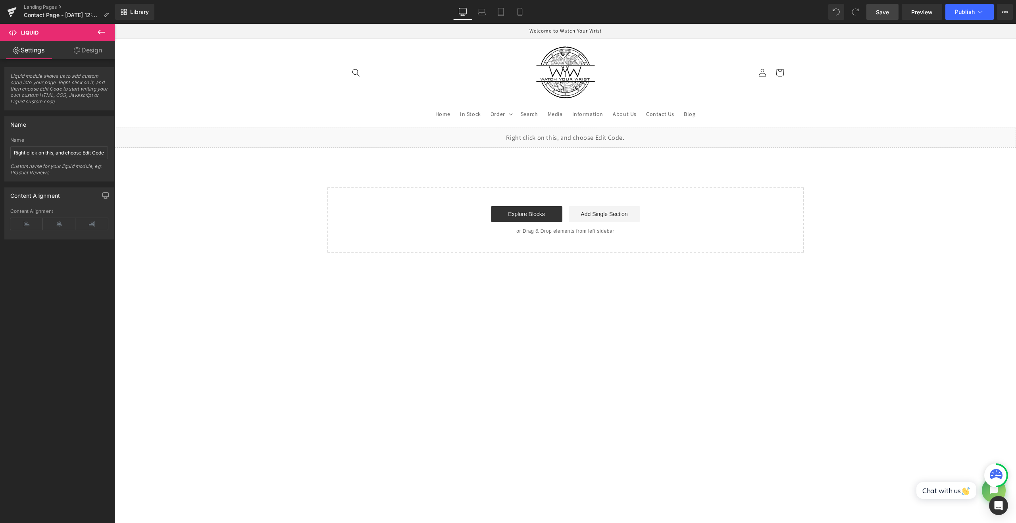
click at [894, 16] on link "Save" at bounding box center [882, 12] width 32 height 16
click at [918, 15] on span "Preview" at bounding box center [921, 12] width 21 height 8
click at [573, 133] on div "Liquid" at bounding box center [565, 138] width 901 height 20
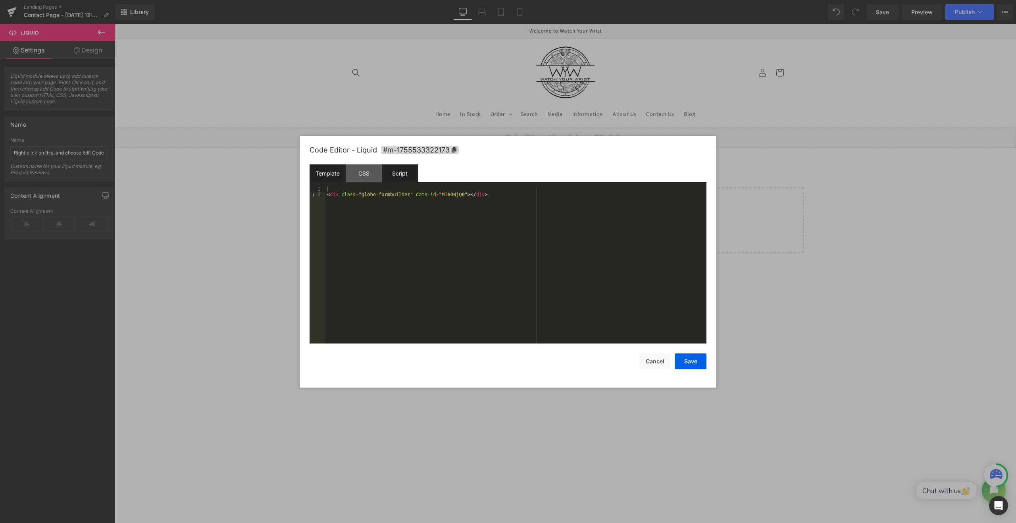
click at [397, 176] on div "Script" at bounding box center [400, 173] width 36 height 18
drag, startPoint x: 469, startPoint y: 202, endPoint x: 314, endPoint y: 194, distance: 154.6
click at [314, 194] on pre "1 2 3 4 ( function ( jQuery ) { // var $module = jQuery('#m-1755533322173').chi…" at bounding box center [507, 264] width 397 height 157
drag, startPoint x: 693, startPoint y: 365, endPoint x: 579, endPoint y: 341, distance: 116.8
click at [693, 365] on button "Save" at bounding box center [691, 361] width 32 height 16
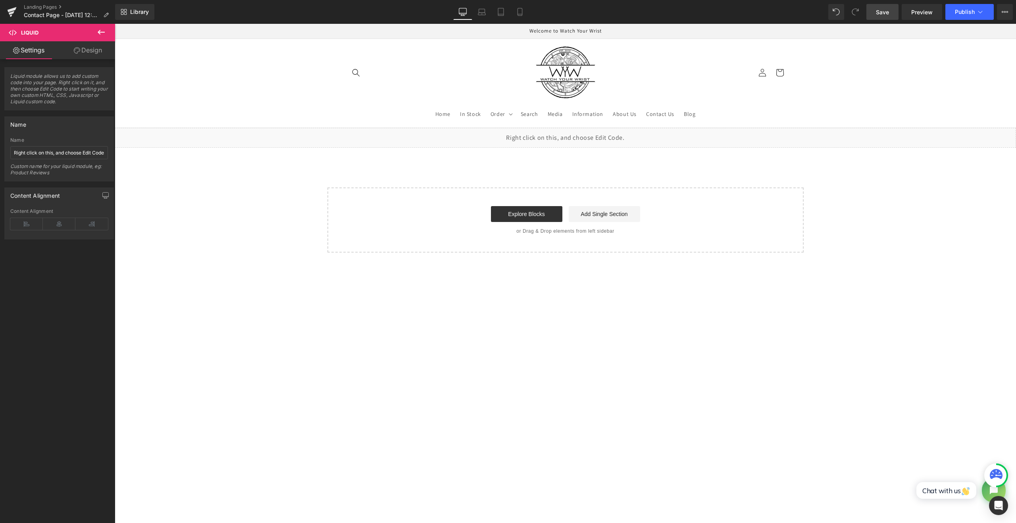
click at [887, 15] on span "Save" at bounding box center [882, 12] width 13 height 8
click at [926, 13] on span "Preview" at bounding box center [921, 12] width 21 height 8
click at [552, 134] on span "Liquid" at bounding box center [557, 135] width 21 height 12
click at [17, 9] on link at bounding box center [12, 12] width 24 height 24
